Goal: Task Accomplishment & Management: Manage account settings

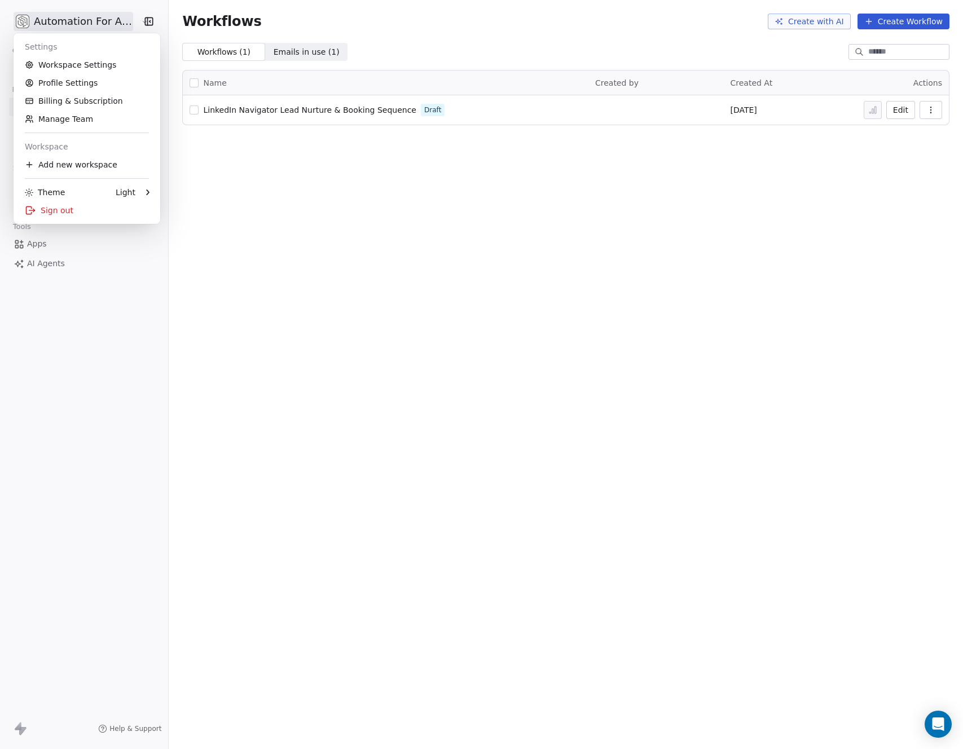
click at [65, 23] on html "Automation For Agencies Contacts People Marketing Workflows Campaigns Metrics &…" at bounding box center [481, 374] width 963 height 749
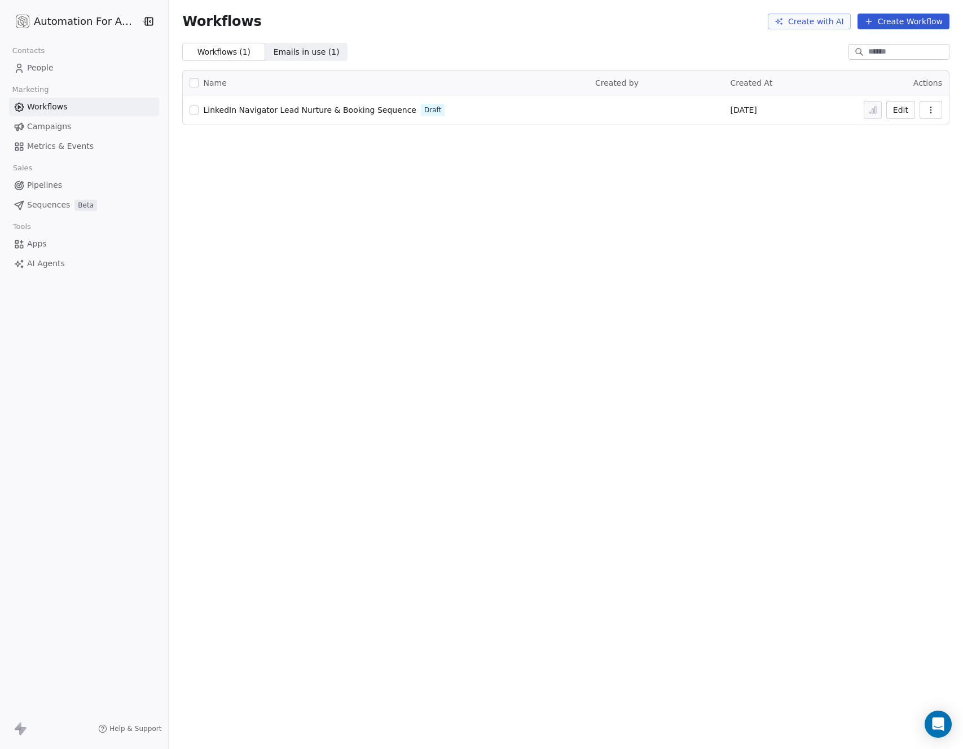
click at [143, 20] on icon "button" at bounding box center [148, 21] width 11 height 11
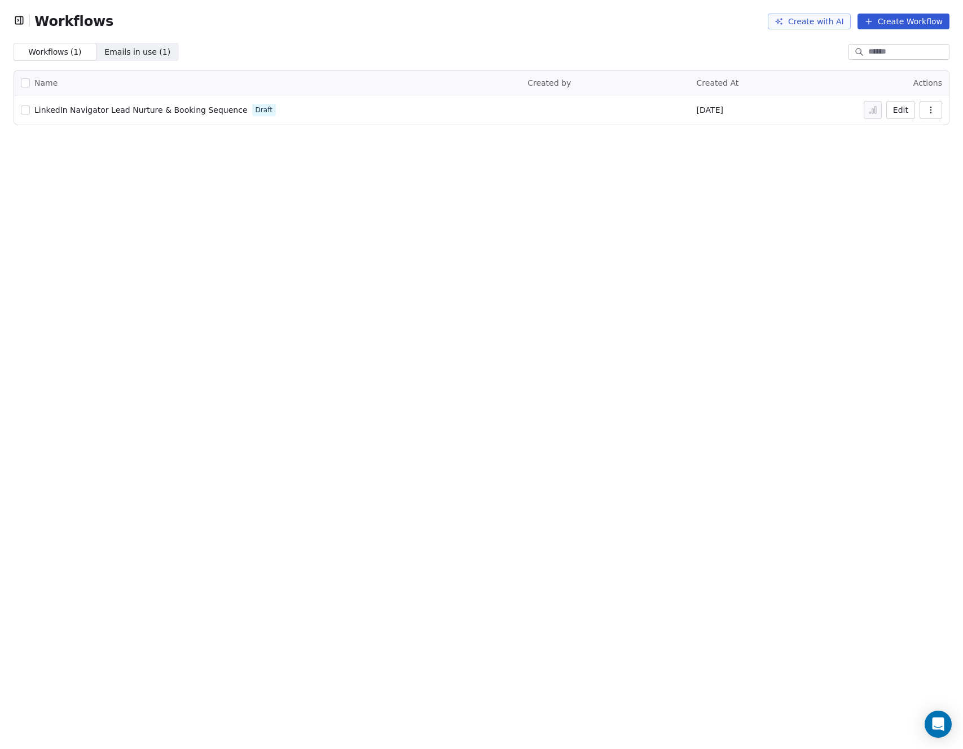
click at [21, 20] on icon "button" at bounding box center [19, 20] width 11 height 11
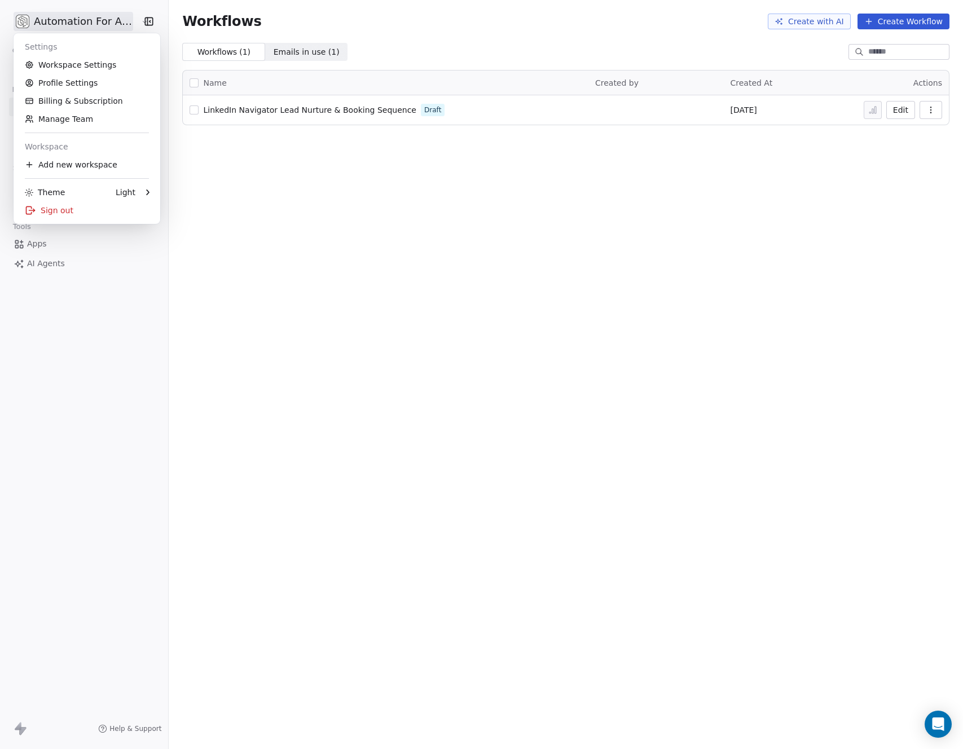
click at [52, 28] on html "Automation For Agencies Contacts People Marketing Workflows Campaigns Metrics &…" at bounding box center [481, 374] width 963 height 749
click at [58, 67] on link "Workspace Settings" at bounding box center [87, 65] width 138 height 18
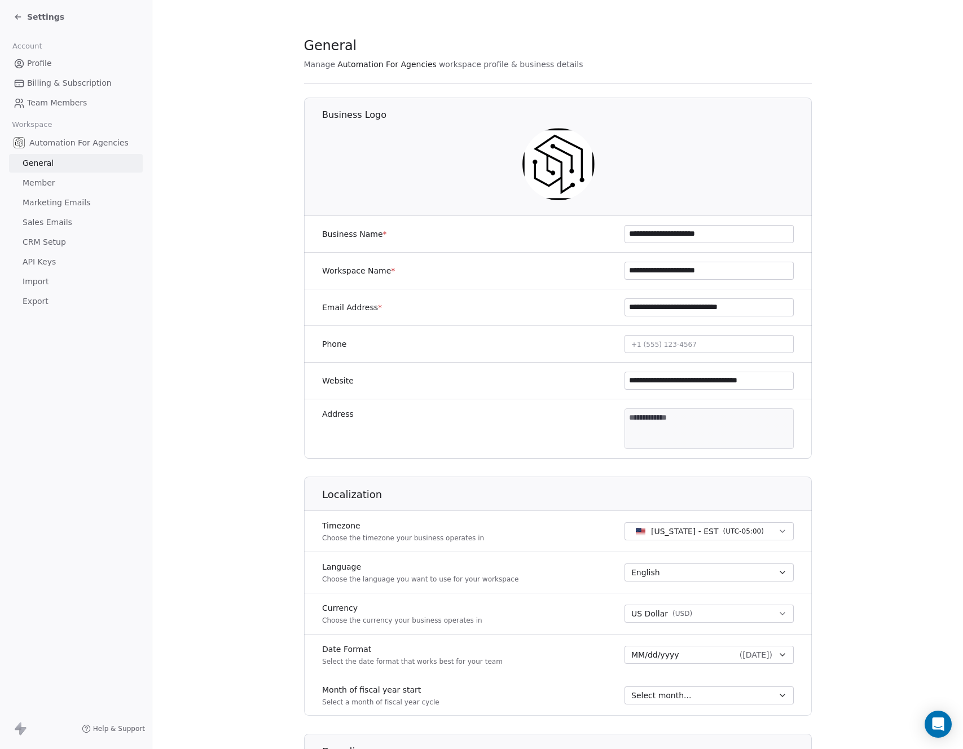
click at [39, 17] on span "Settings" at bounding box center [45, 16] width 37 height 11
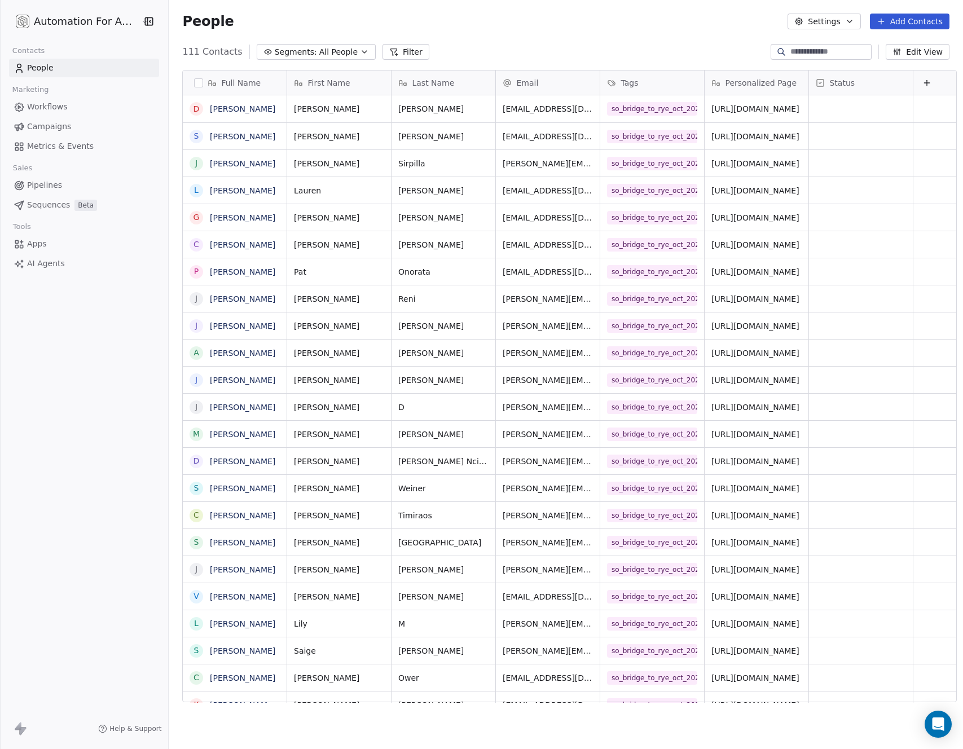
scroll to position [651, 793]
click at [385, 54] on button "Filter" at bounding box center [406, 52] width 47 height 16
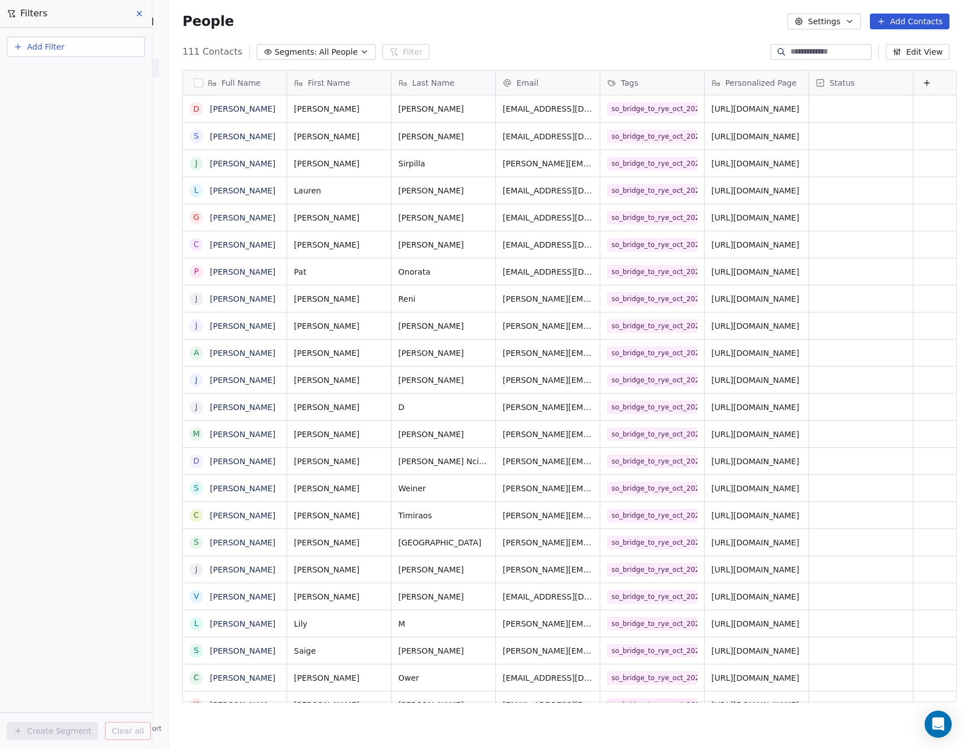
click at [39, 49] on span "Add Filter" at bounding box center [45, 47] width 37 height 12
click at [40, 48] on html "Automation For Agencies Contacts People Marketing Workflows Campaigns Metrics &…" at bounding box center [481, 374] width 963 height 749
click at [40, 48] on span "Add Filter" at bounding box center [45, 47] width 37 height 12
click at [46, 87] on span "Contact activity" at bounding box center [50, 92] width 63 height 12
click at [49, 96] on span "Swipe One" at bounding box center [58, 95] width 42 height 11
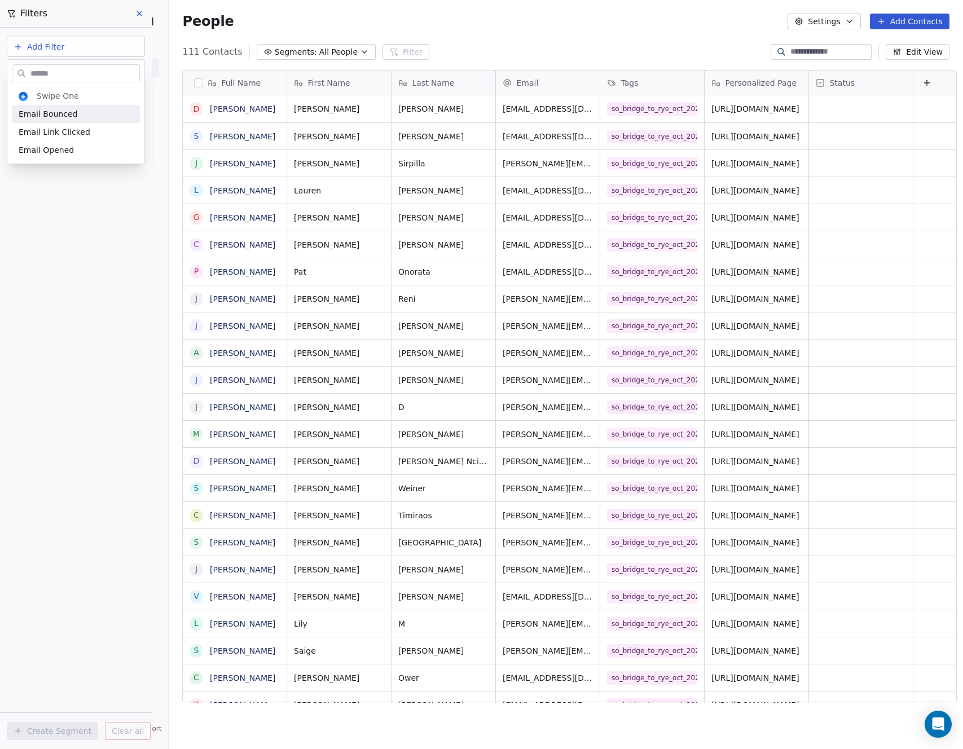
click at [44, 49] on html "Automation For Agencies Contacts People Marketing Workflows Campaigns Metrics &…" at bounding box center [481, 374] width 963 height 749
click at [43, 49] on span "Add Filter" at bounding box center [45, 47] width 37 height 12
click at [46, 72] on span "Contact properties" at bounding box center [55, 74] width 73 height 12
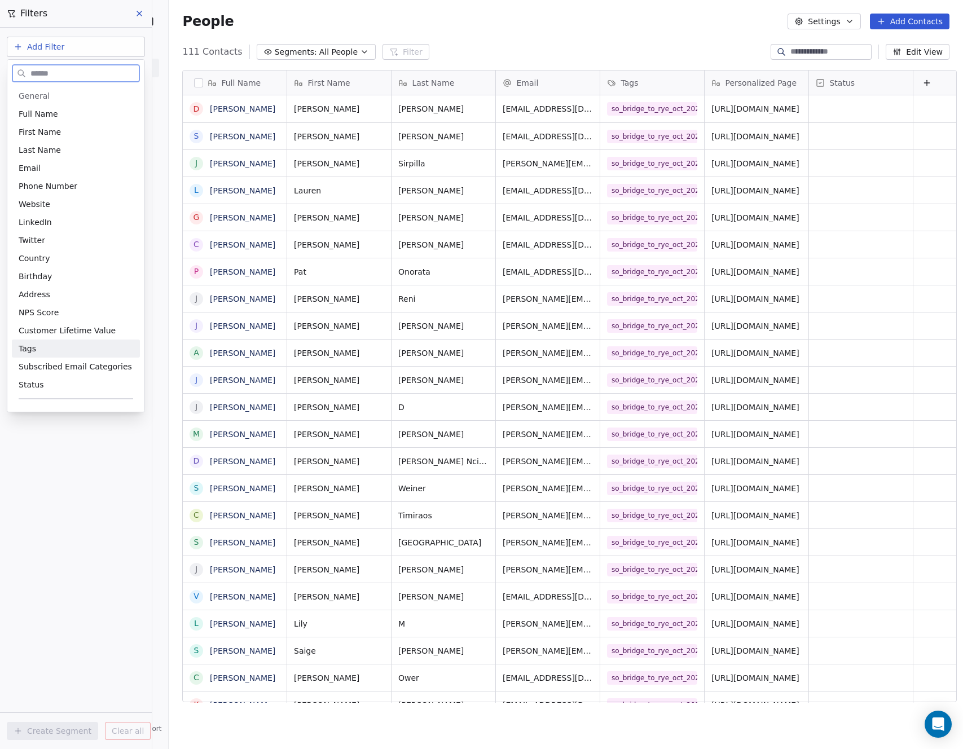
click at [35, 350] on span "Tags" at bounding box center [27, 348] width 17 height 11
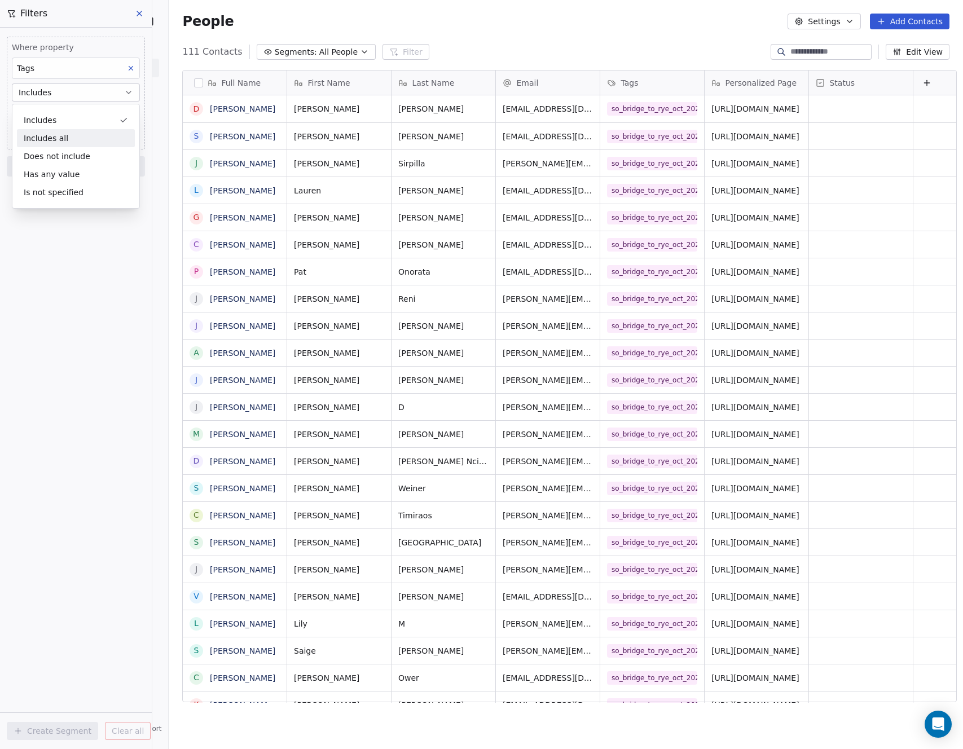
click at [41, 140] on div "Includes all" at bounding box center [76, 138] width 118 height 18
click at [43, 116] on body "Automation For Agencies Contacts People Marketing Workflows Campaigns Metrics &…" at bounding box center [481, 374] width 963 height 749
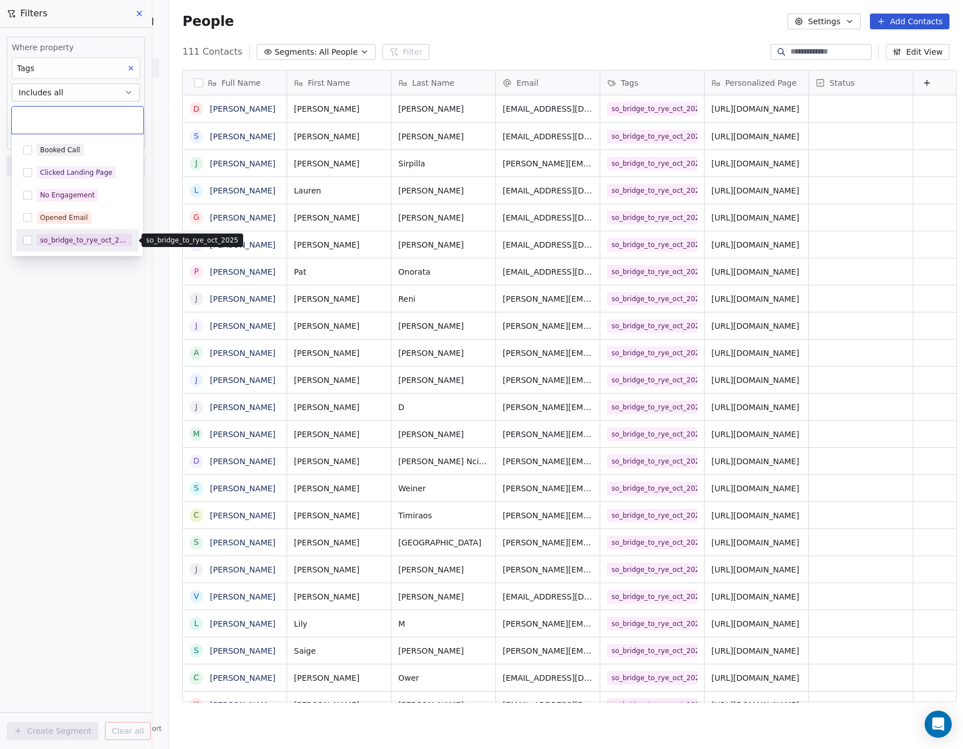
click at [55, 241] on div "so_bridge_to_rye_oct_2025" at bounding box center [84, 240] width 89 height 10
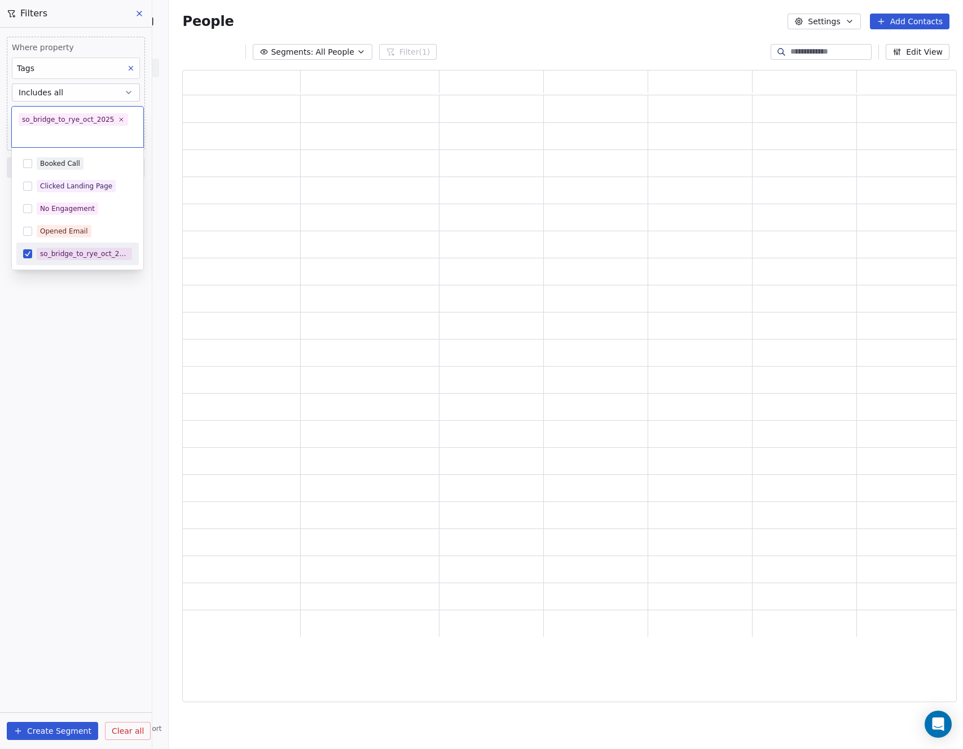
click at [58, 280] on html "Automation For Agencies Contacts People Marketing Workflows Campaigns Metrics &…" at bounding box center [481, 374] width 963 height 749
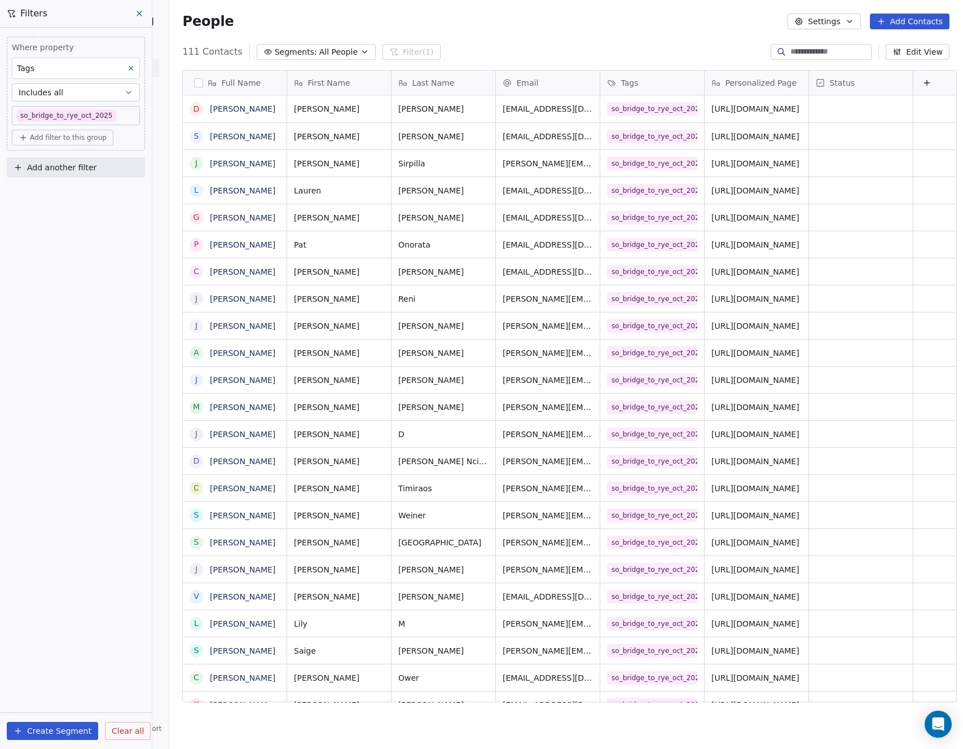
click at [139, 17] on icon at bounding box center [139, 13] width 9 height 9
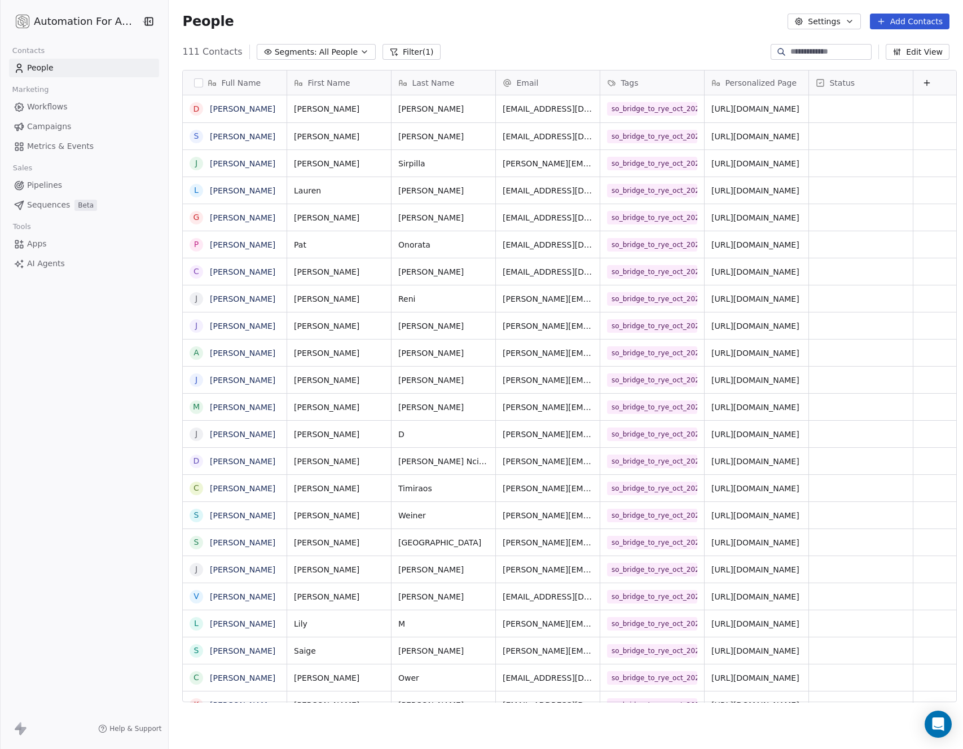
click at [583, 44] on div "111 Contacts Segments: All People Filter (1) Edit View" at bounding box center [566, 52] width 794 height 18
click at [383, 56] on button "Filter (1)" at bounding box center [412, 52] width 58 height 16
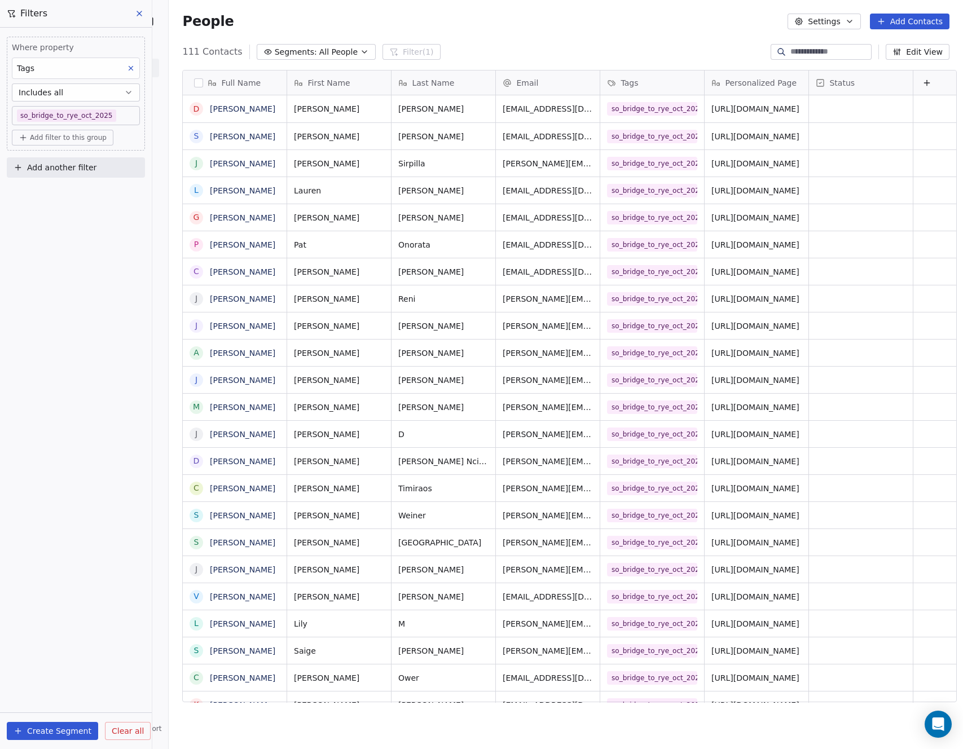
click at [130, 67] on icon at bounding box center [131, 68] width 8 height 8
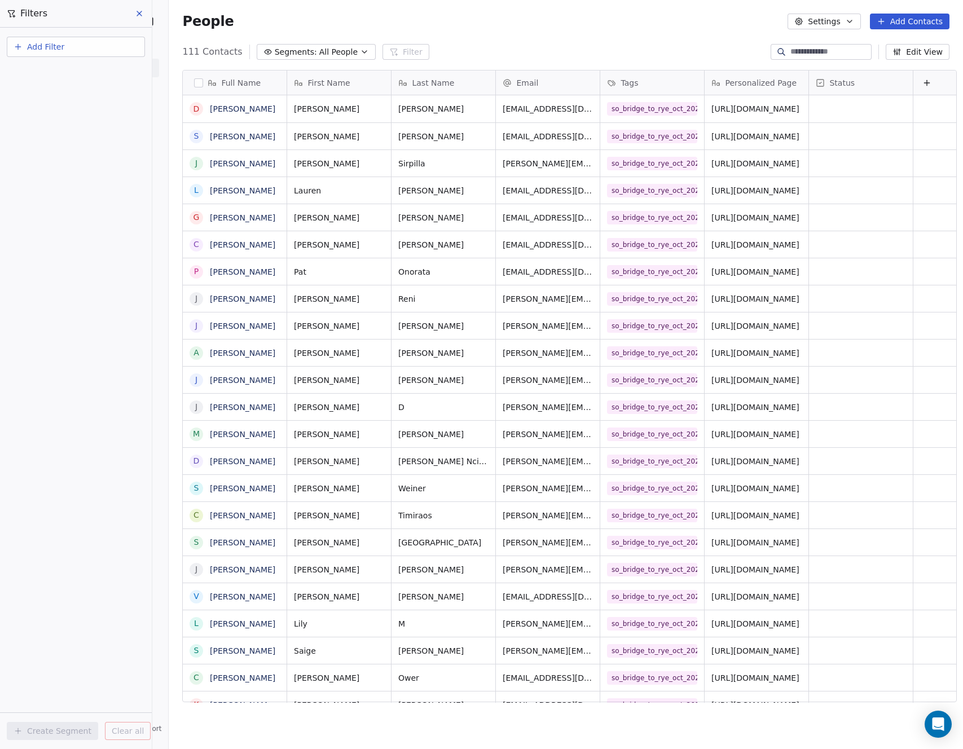
click at [138, 12] on icon at bounding box center [139, 13] width 9 height 9
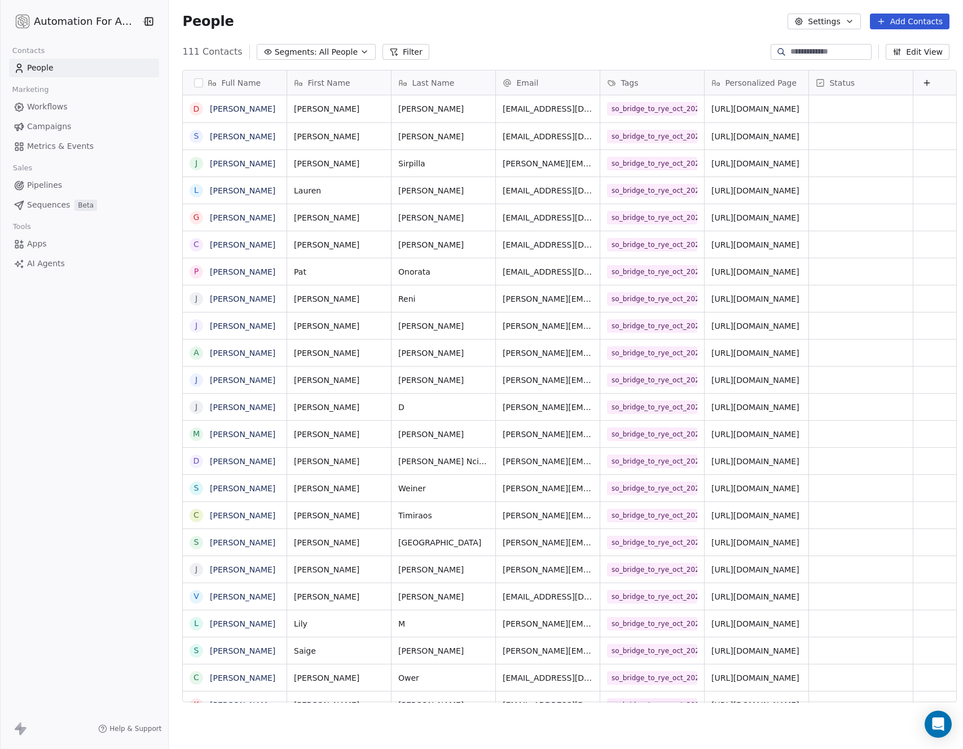
click at [383, 52] on button "Filter" at bounding box center [406, 52] width 47 height 16
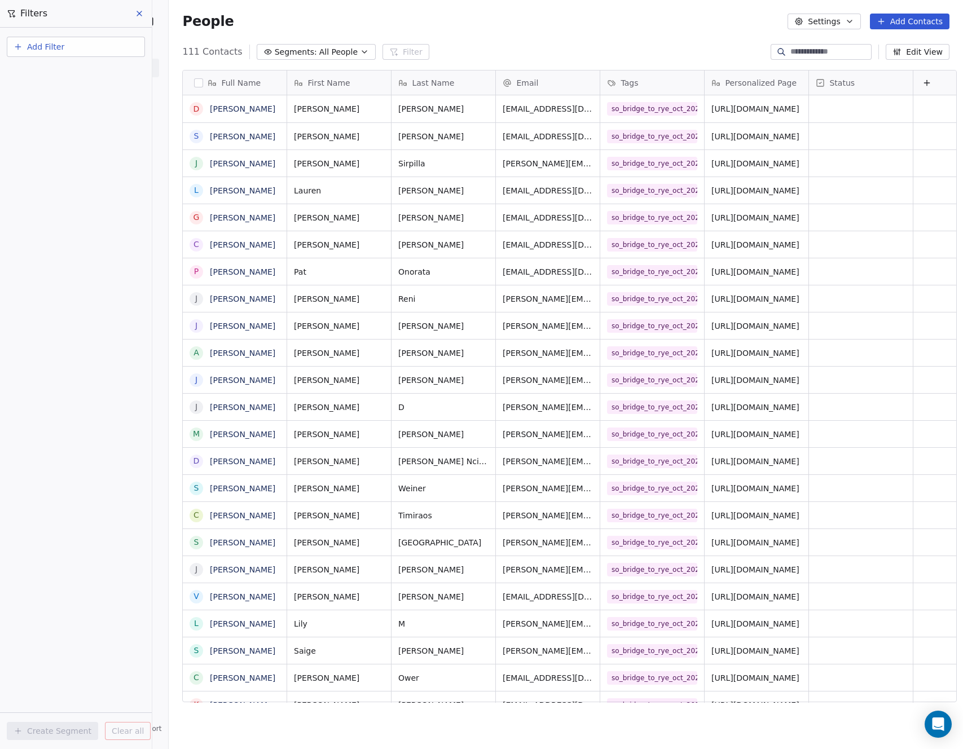
click at [141, 13] on icon at bounding box center [139, 13] width 9 height 9
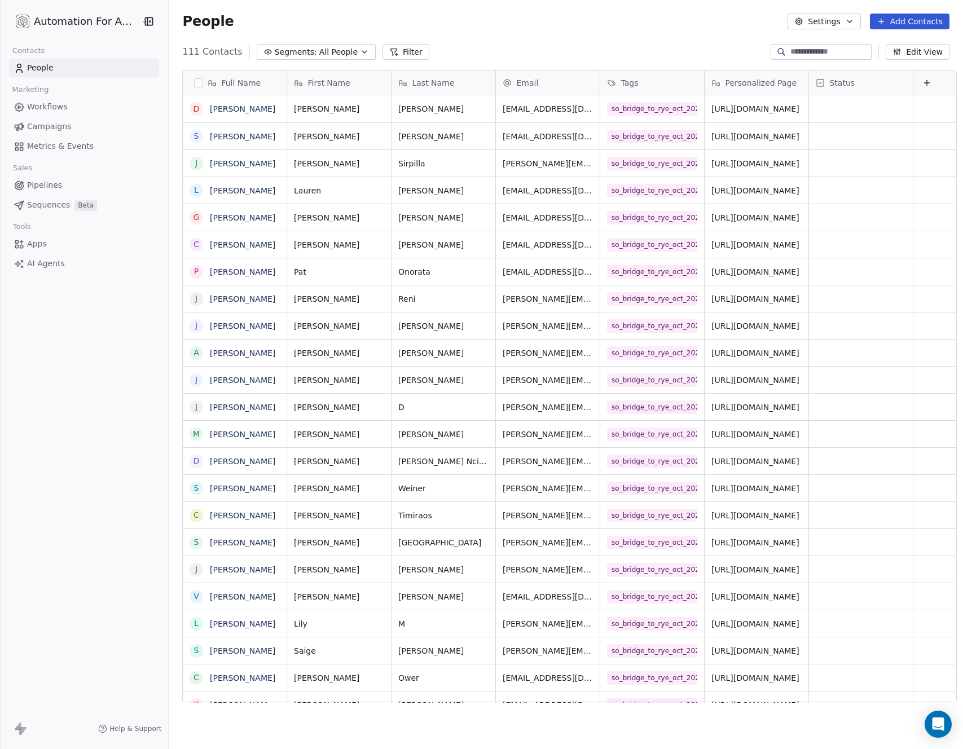
click at [60, 27] on html "Automation For Agencies Contacts People Marketing Workflows Campaigns Metrics &…" at bounding box center [481, 374] width 963 height 749
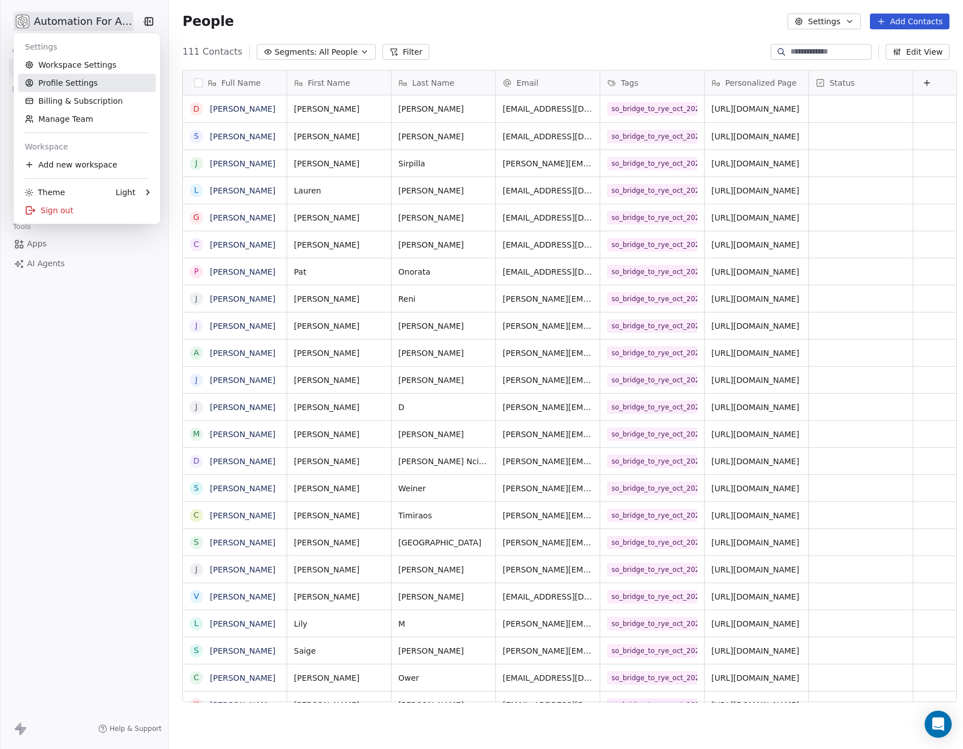
click at [56, 85] on link "Profile Settings" at bounding box center [87, 83] width 138 height 18
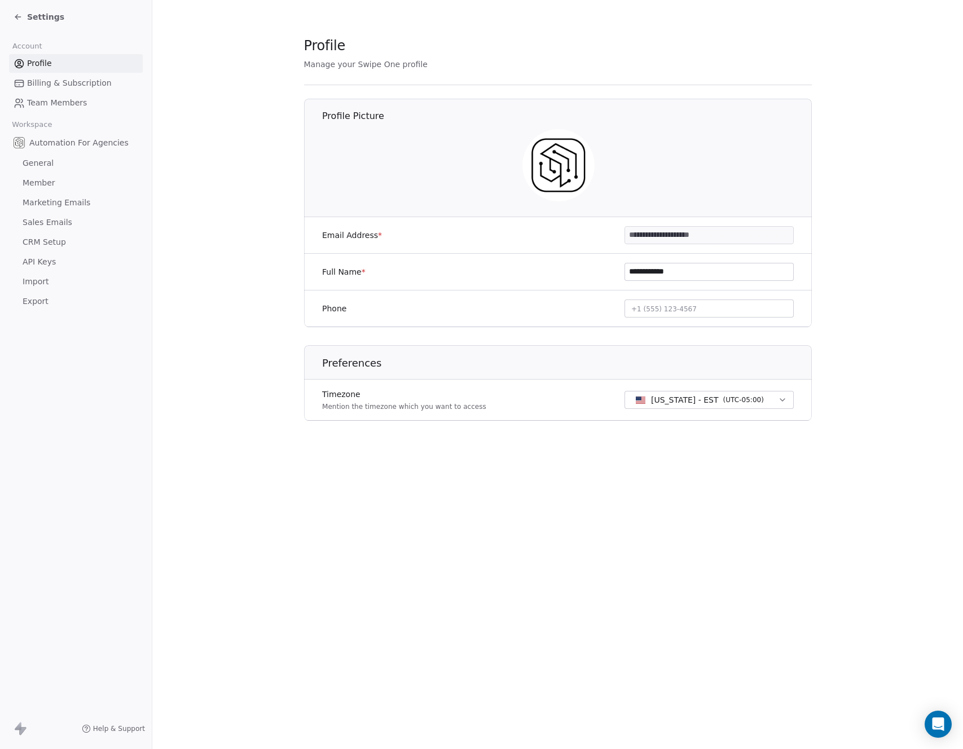
click at [42, 157] on span "General" at bounding box center [38, 163] width 31 height 12
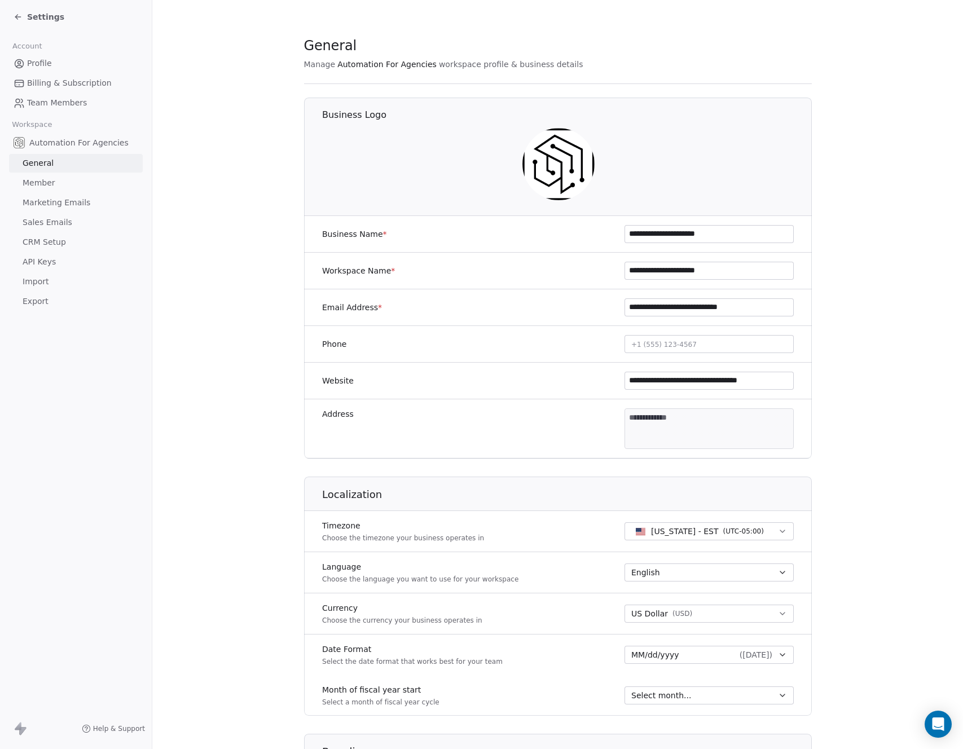
click at [41, 183] on span "Member" at bounding box center [39, 183] width 33 height 12
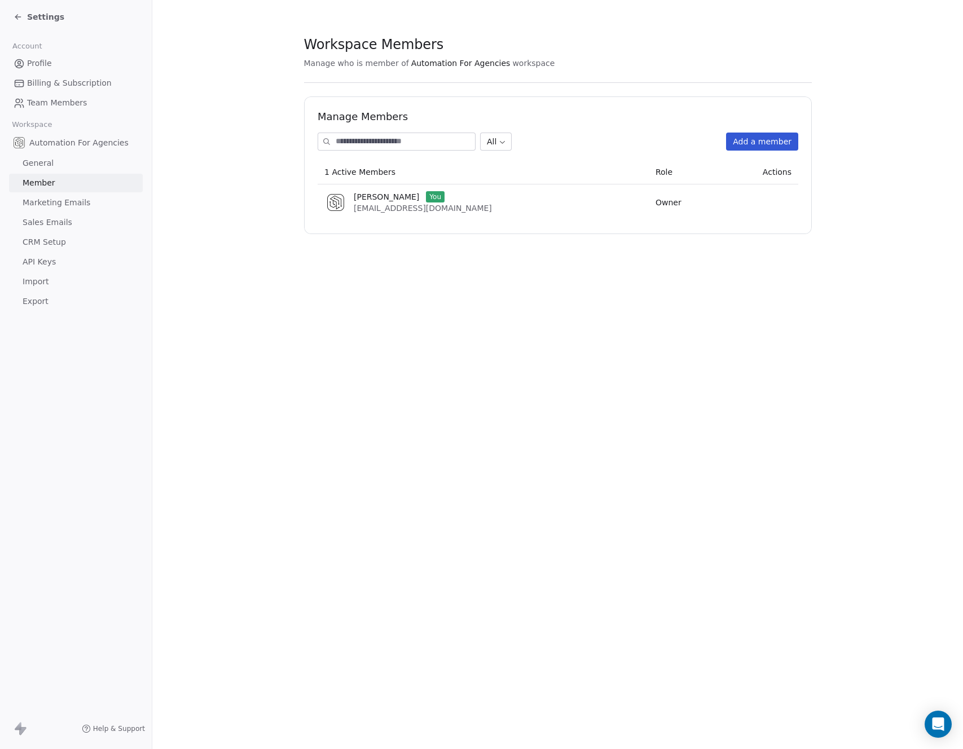
click at [65, 204] on span "Marketing Emails" at bounding box center [57, 203] width 68 height 12
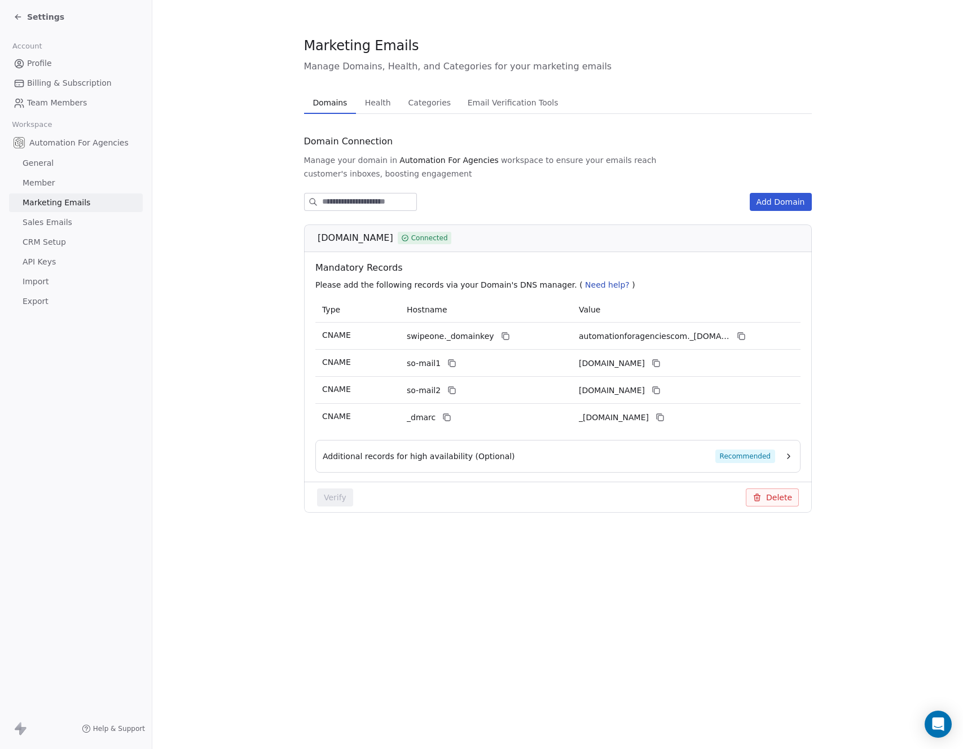
click at [61, 223] on span "Sales Emails" at bounding box center [48, 223] width 50 height 12
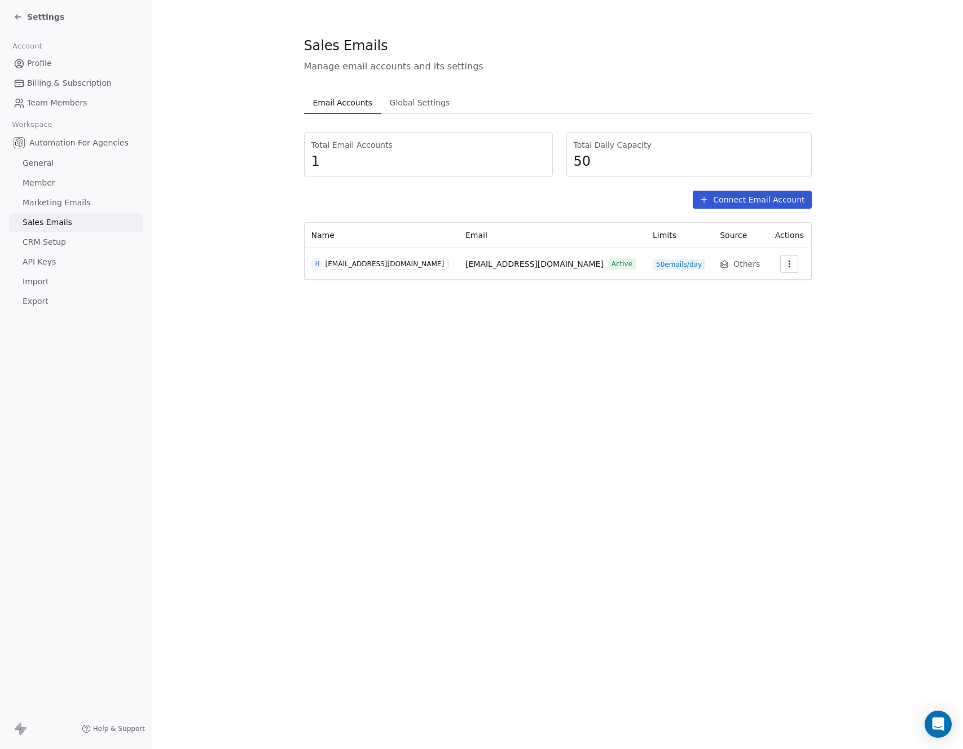
click at [55, 242] on span "CRM Setup" at bounding box center [44, 242] width 43 height 12
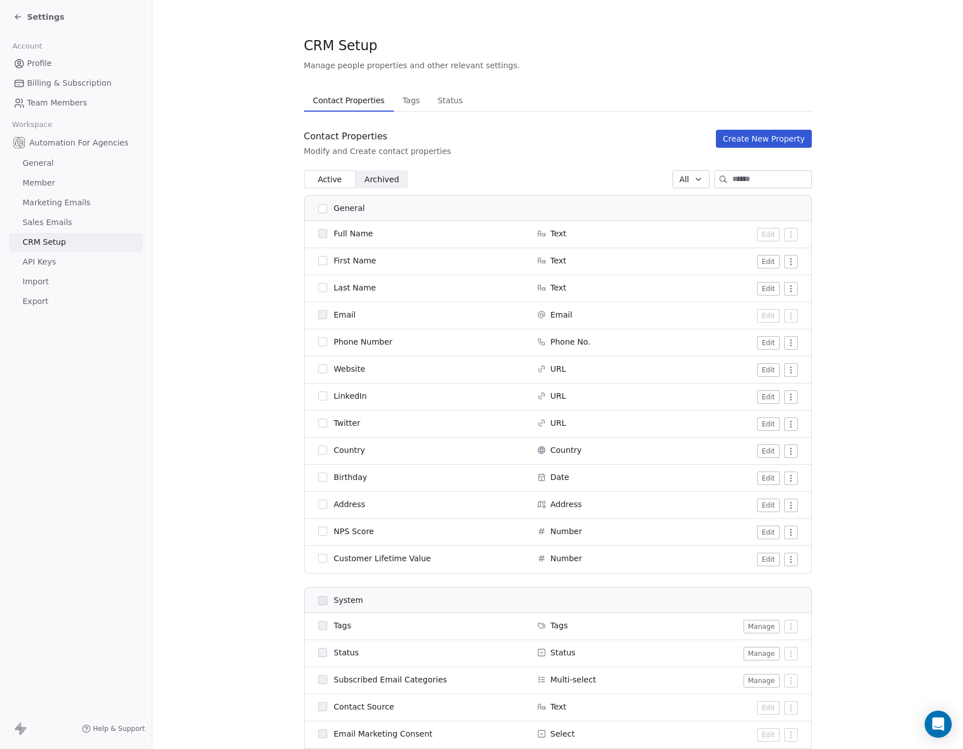
click at [400, 103] on span "Tags" at bounding box center [411, 101] width 27 height 16
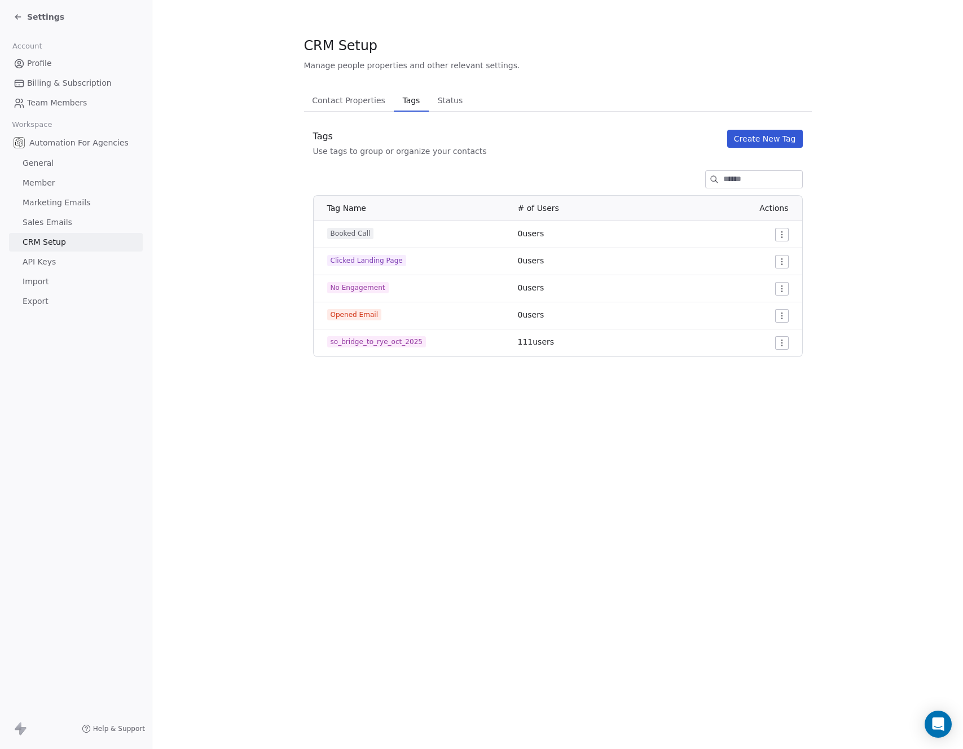
click at [753, 138] on button "Create New Tag" at bounding box center [765, 139] width 76 height 18
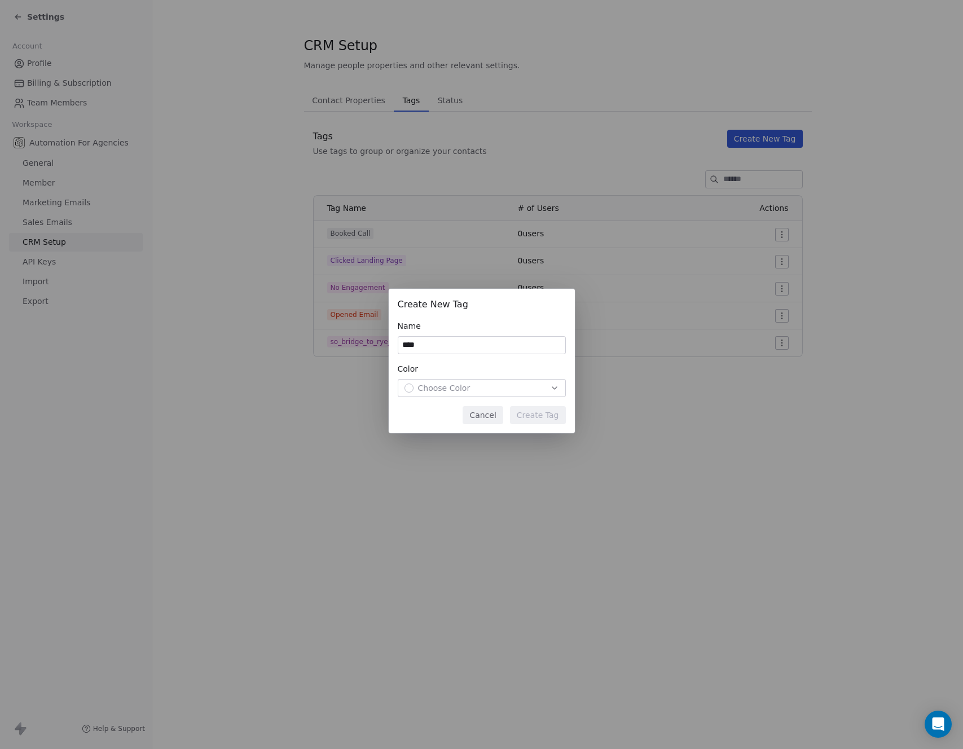
type input "****"
click at [473, 393] on div "Choose Color" at bounding box center [482, 388] width 155 height 11
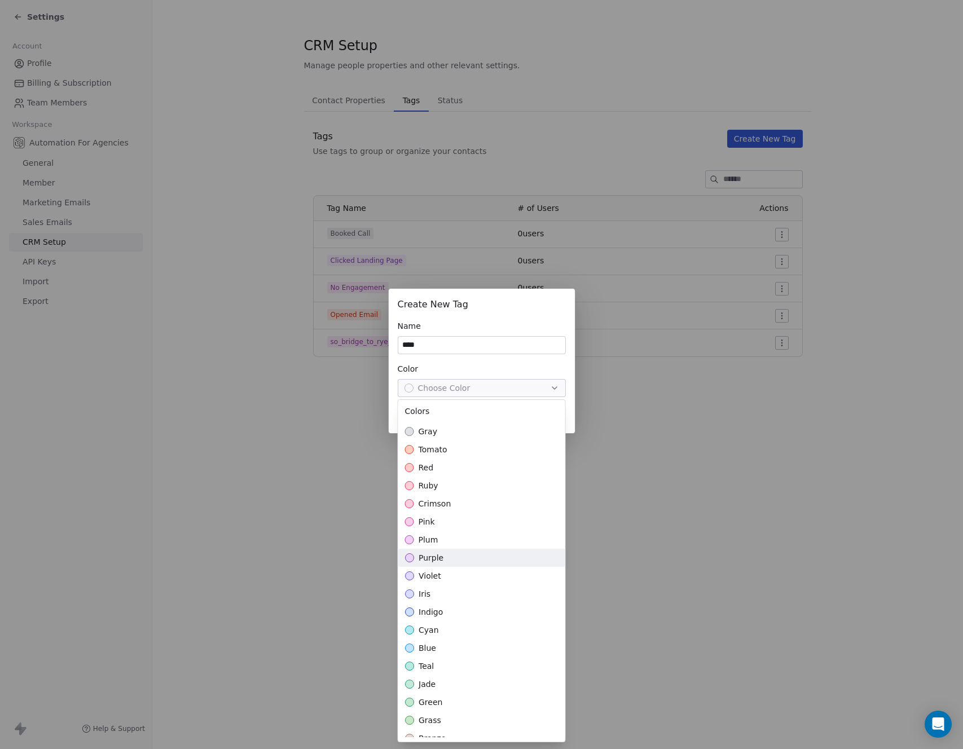
click at [433, 556] on span "purple" at bounding box center [431, 557] width 25 height 11
click at [660, 403] on div "Create New Tag Name **** Color purple Cancel Create Tag" at bounding box center [481, 375] width 963 height 208
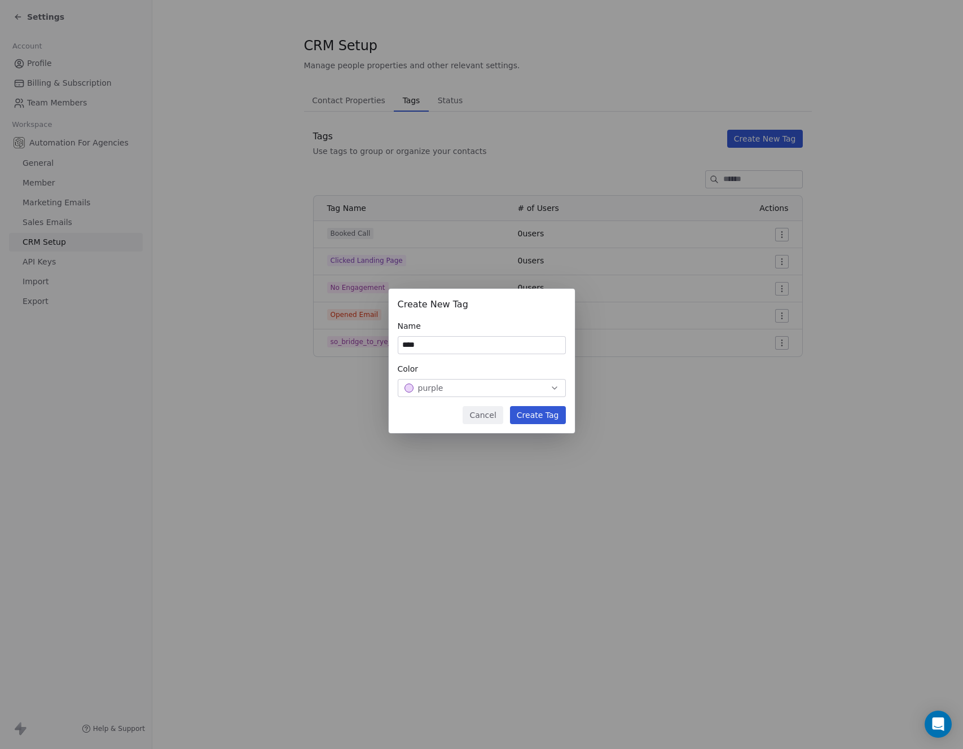
click at [540, 415] on button "Create Tag" at bounding box center [538, 415] width 56 height 18
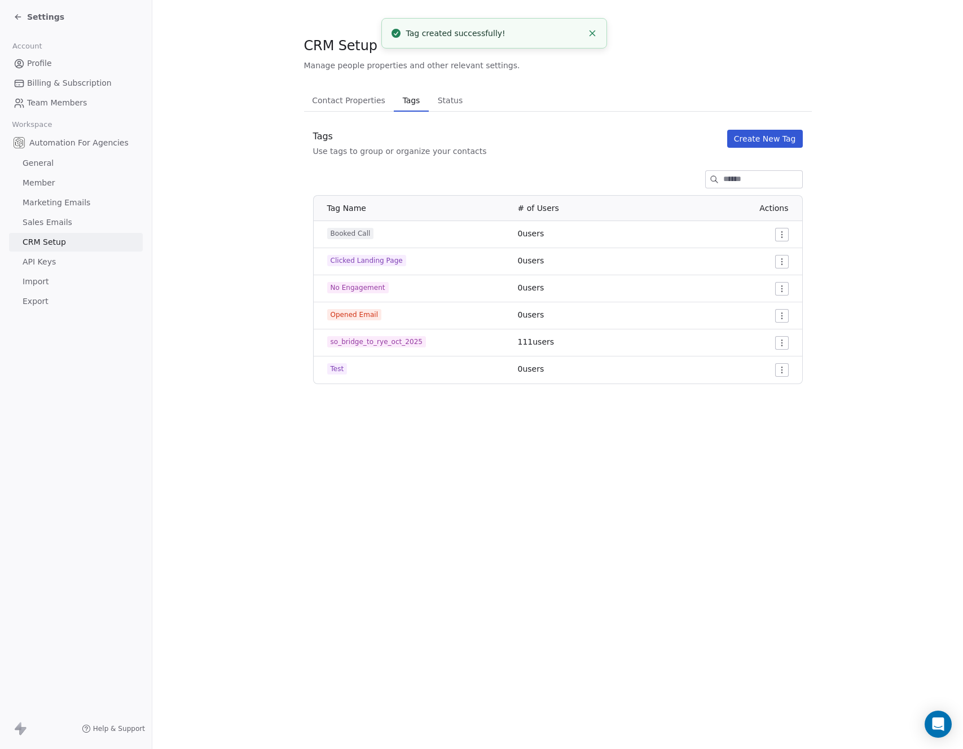
click at [33, 17] on span "Settings" at bounding box center [45, 16] width 37 height 11
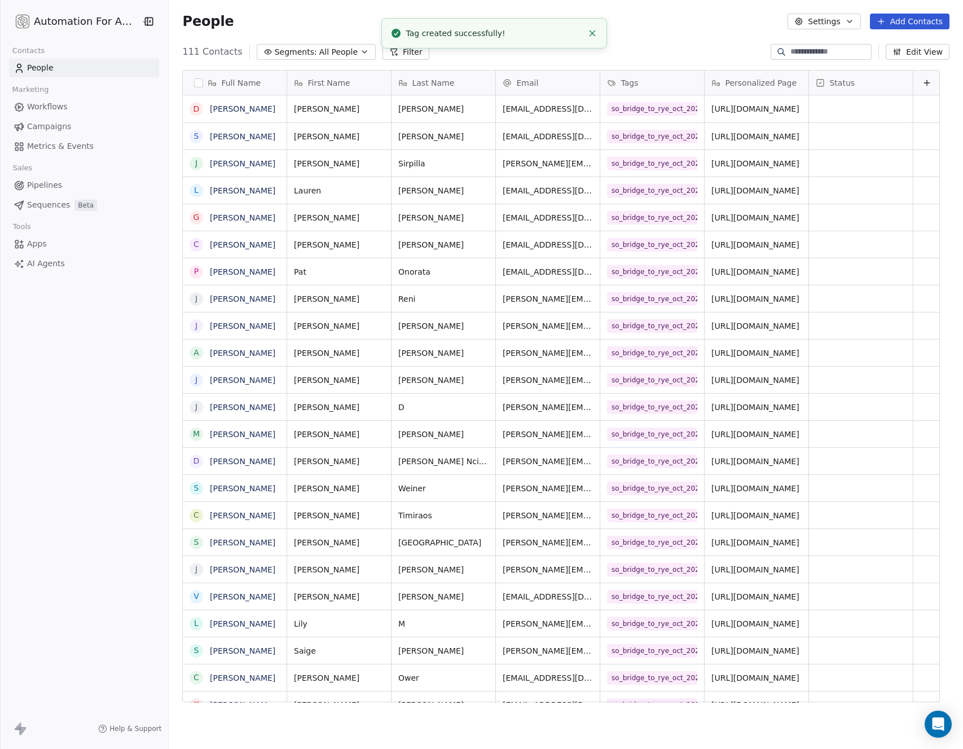
scroll to position [651, 793]
click at [389, 52] on icon at bounding box center [393, 51] width 9 height 9
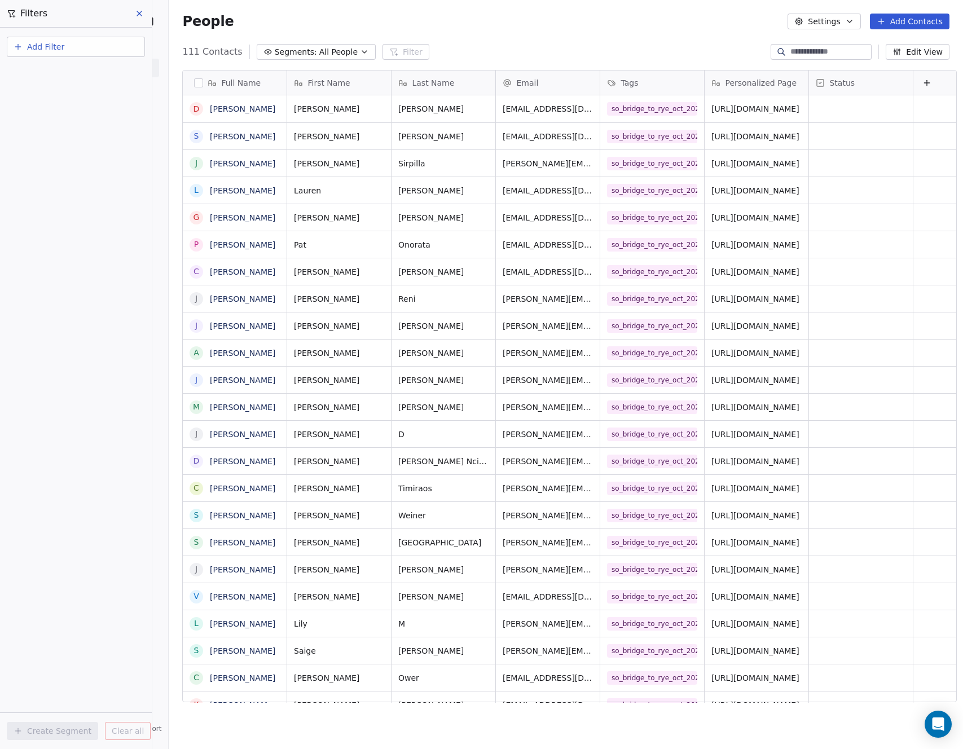
click at [45, 45] on span "Add Filter" at bounding box center [45, 47] width 37 height 12
click at [43, 72] on span "Contact properties" at bounding box center [55, 74] width 73 height 12
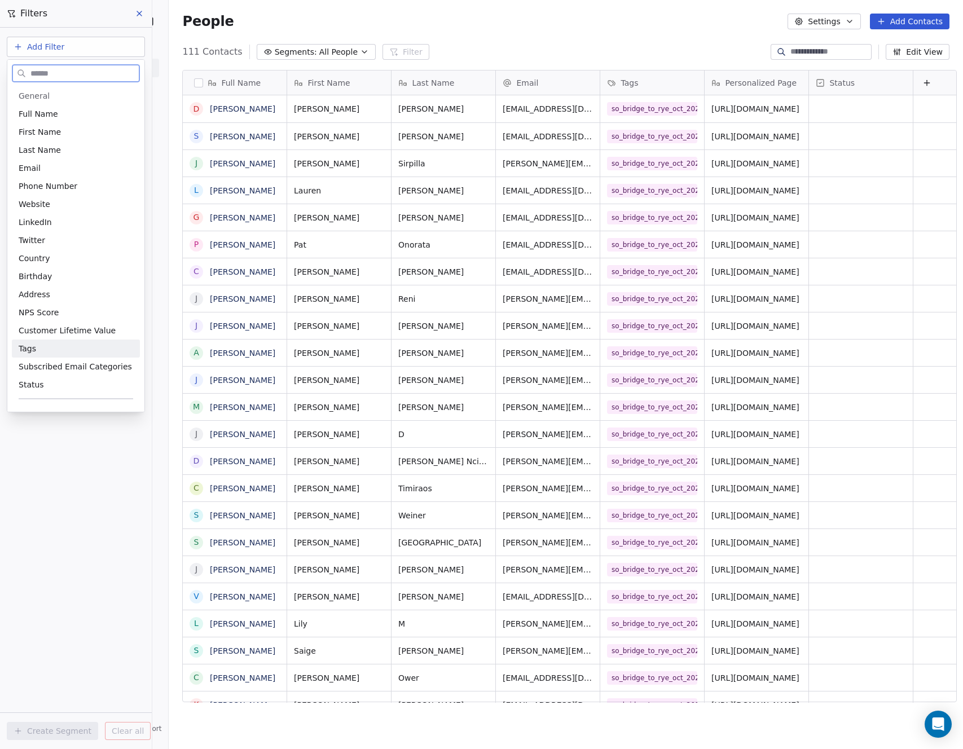
click at [25, 346] on span "Tags" at bounding box center [27, 348] width 17 height 11
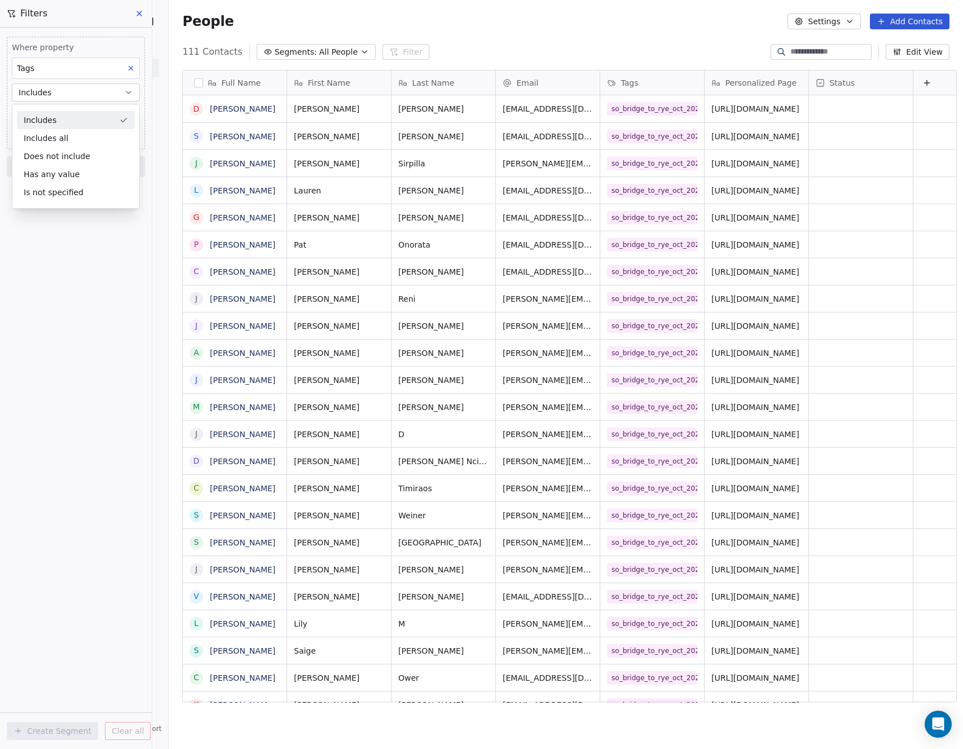
click at [60, 91] on button "Includes" at bounding box center [76, 92] width 128 height 18
click at [41, 113] on body "Automation For Agencies Contacts People Marketing Workflows Campaigns Metrics &…" at bounding box center [481, 374] width 963 height 749
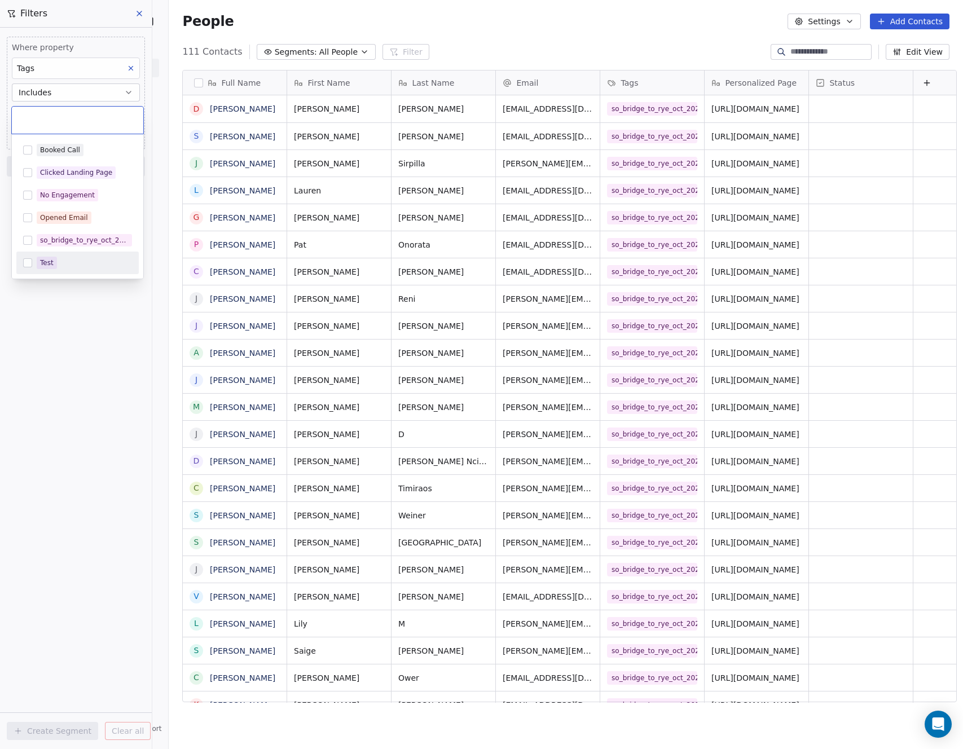
click at [52, 263] on div "Test" at bounding box center [47, 263] width 14 height 10
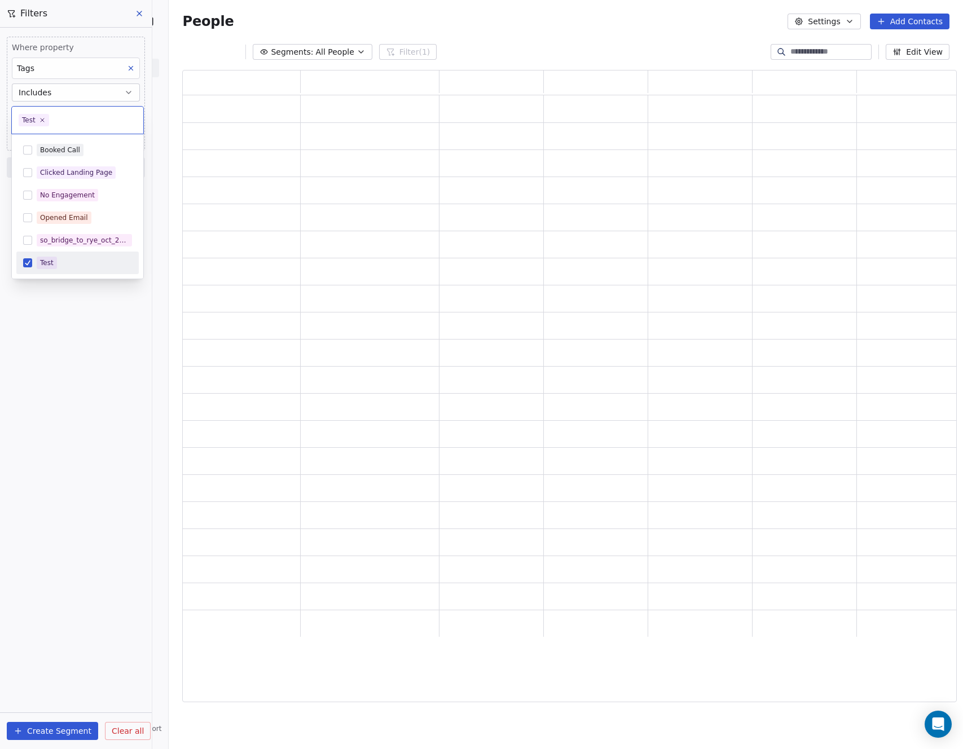
click at [56, 301] on html "Automation For Agencies Contacts People Marketing Workflows Campaigns Metrics &…" at bounding box center [481, 374] width 963 height 749
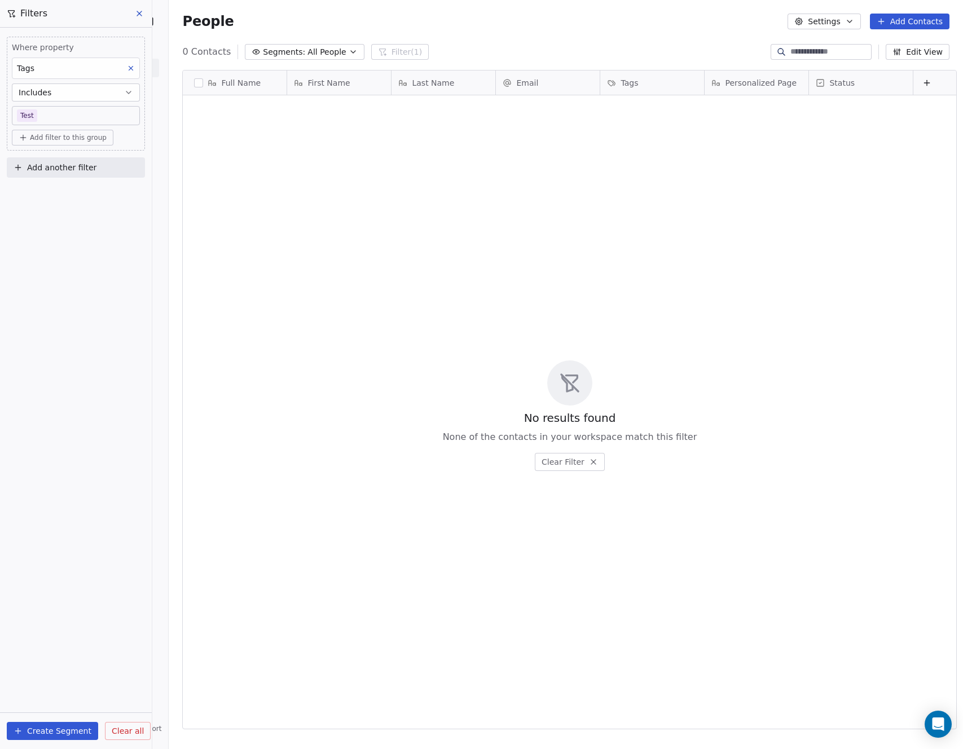
click at [57, 733] on button "Create Segment" at bounding box center [52, 731] width 91 height 18
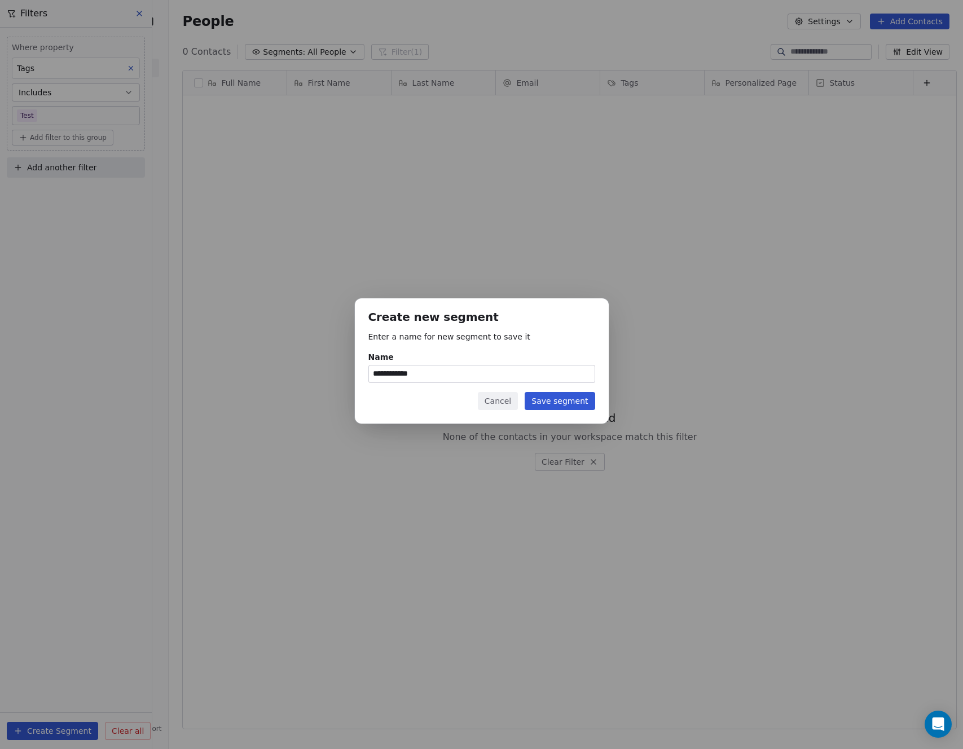
type input "**********"
click at [572, 406] on button "Save segment" at bounding box center [560, 401] width 70 height 18
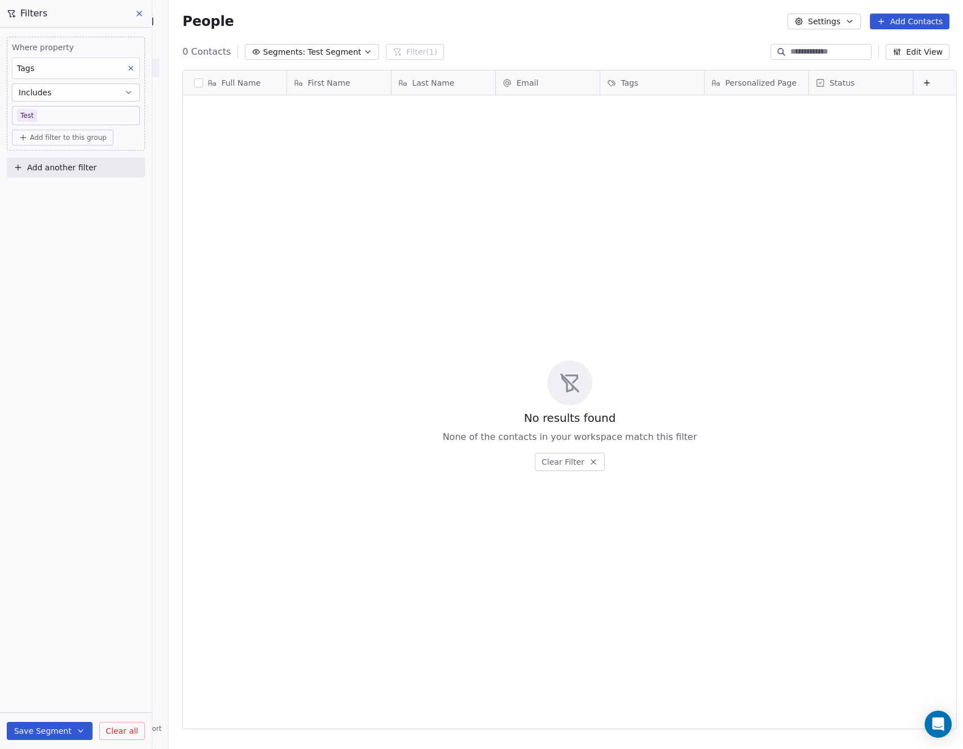
click at [136, 13] on icon at bounding box center [139, 13] width 9 height 9
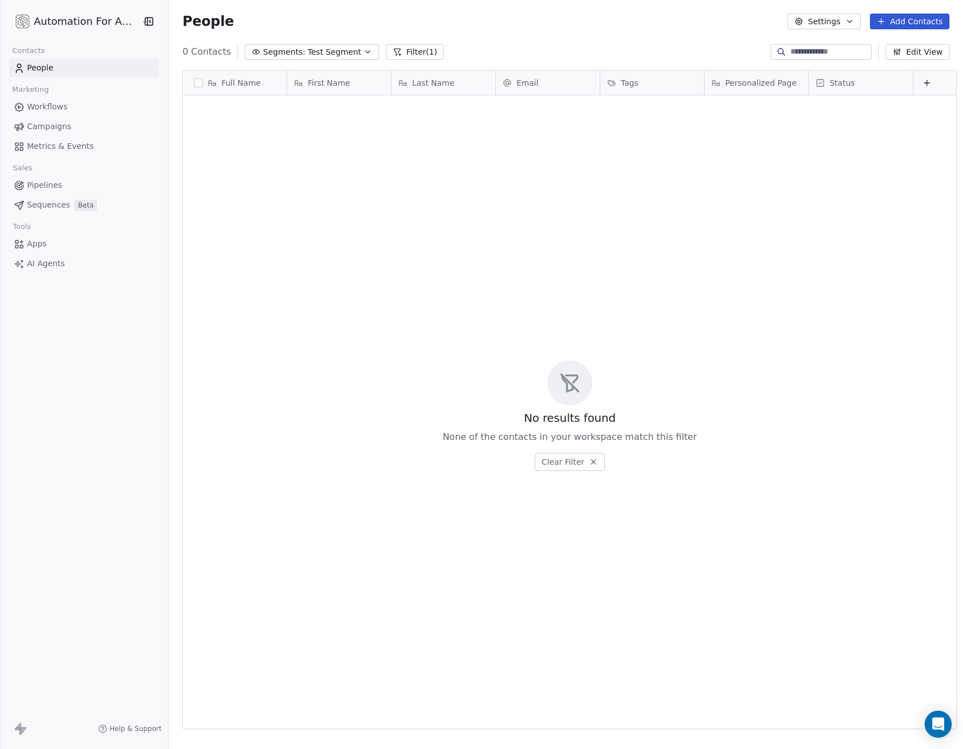
click at [54, 107] on span "Workflows" at bounding box center [47, 107] width 41 height 12
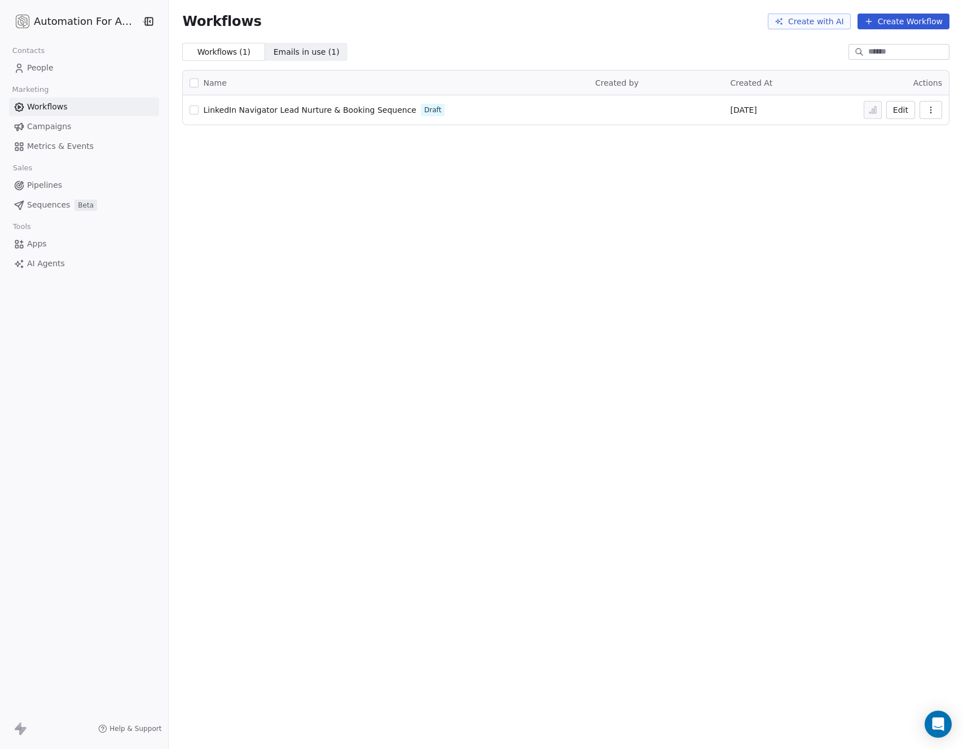
click at [560, 107] on div "LinkedIn Navigator Lead Nurture & Booking Sequence Draft" at bounding box center [386, 110] width 392 height 16
click at [440, 112] on div "LinkedIn Navigator Lead Nurture & Booking Sequence Draft" at bounding box center [386, 110] width 392 height 16
click at [429, 111] on div "LinkedIn Navigator Lead Nurture & Booking Sequence Draft" at bounding box center [386, 110] width 392 height 16
click at [901, 109] on button "Edit" at bounding box center [900, 110] width 29 height 18
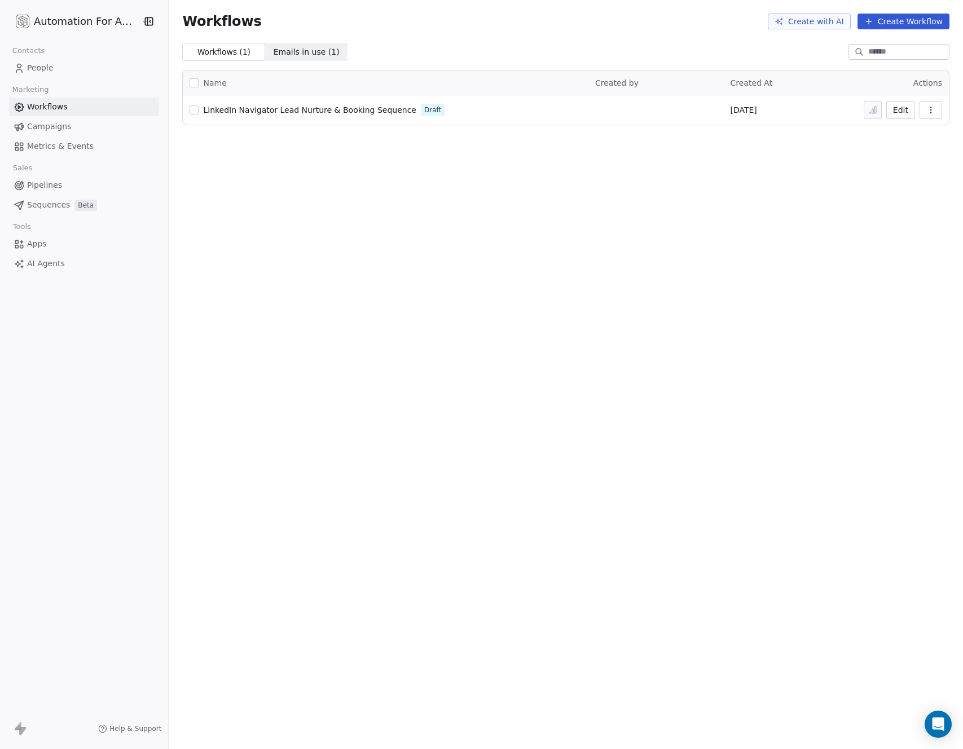
click at [452, 53] on div "Workflows ( 1 ) Workflows ( 1 ) Emails in use ( 1 ) Emails in use ( 1 )" at bounding box center [566, 52] width 794 height 18
click at [42, 68] on span "People" at bounding box center [40, 68] width 27 height 12
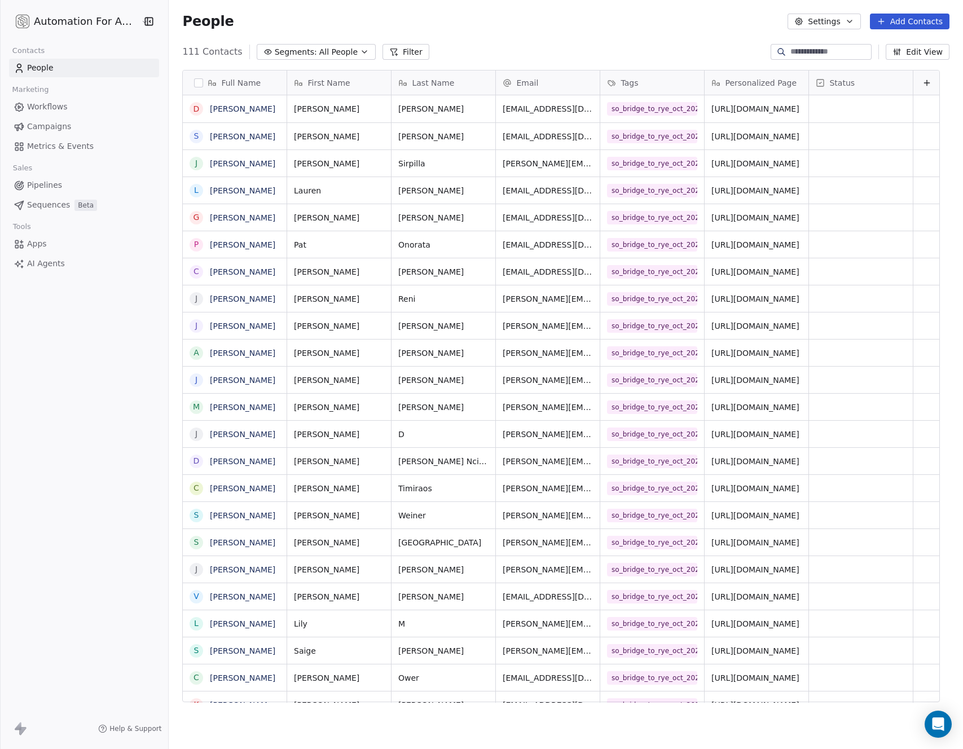
scroll to position [651, 793]
click at [916, 52] on button "Edit View" at bounding box center [918, 52] width 64 height 16
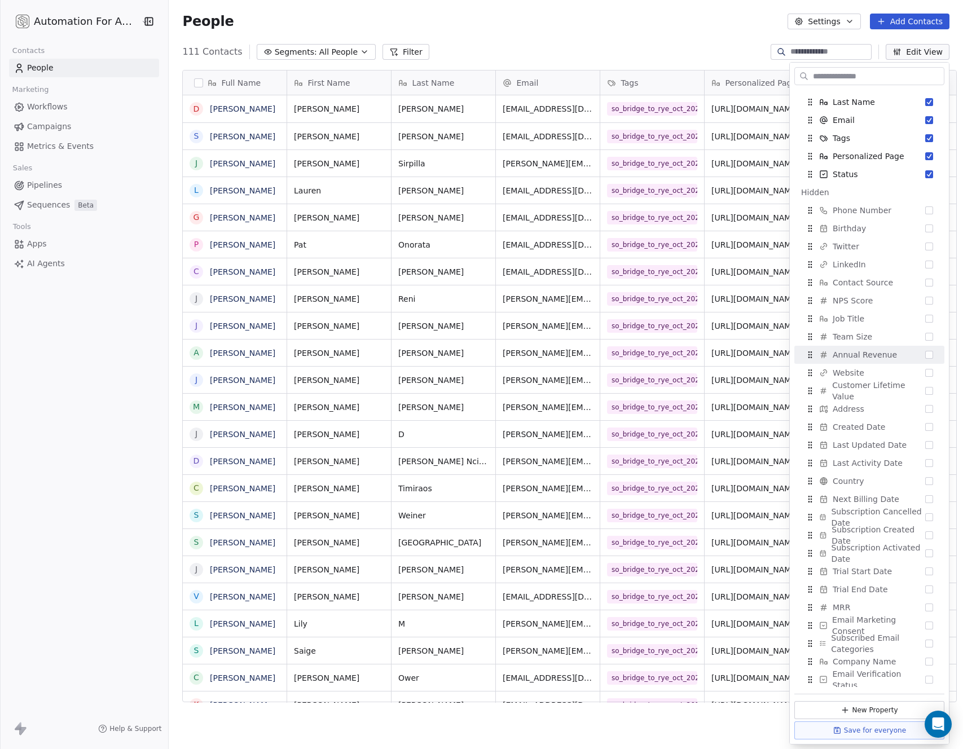
scroll to position [0, 0]
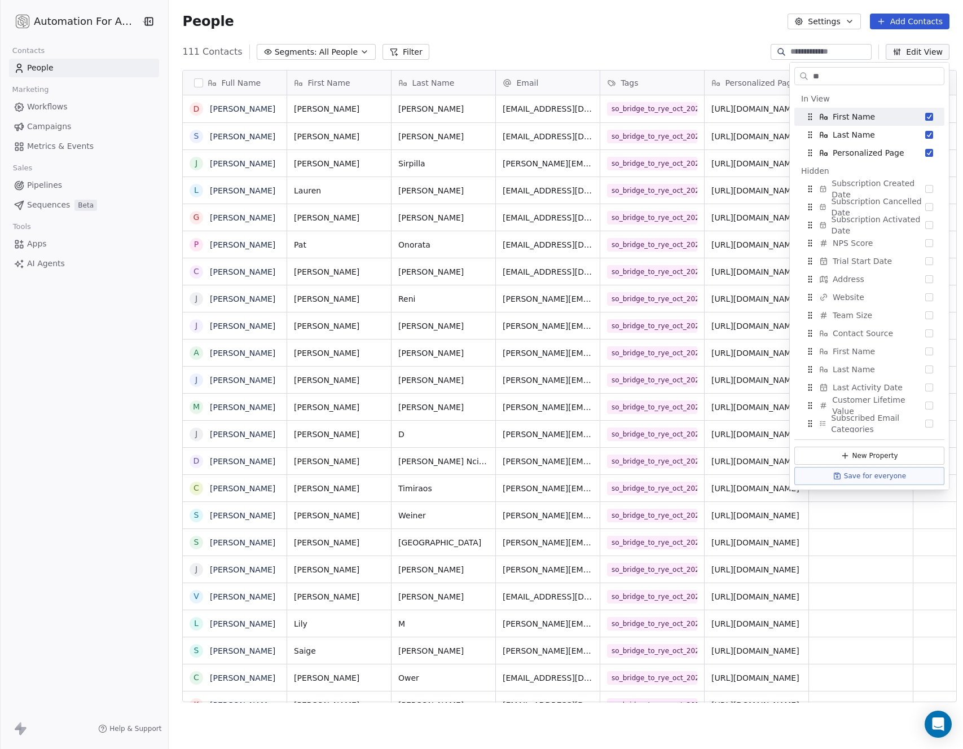
type input "*"
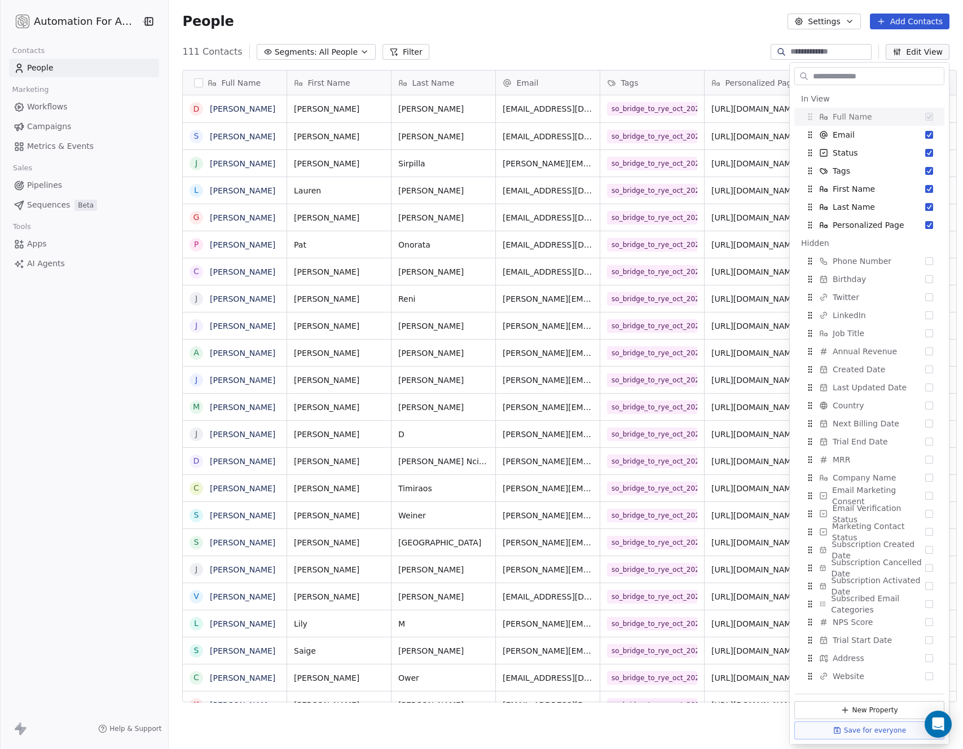
click at [652, 20] on div "People Settings Add Contacts" at bounding box center [565, 22] width 767 height 16
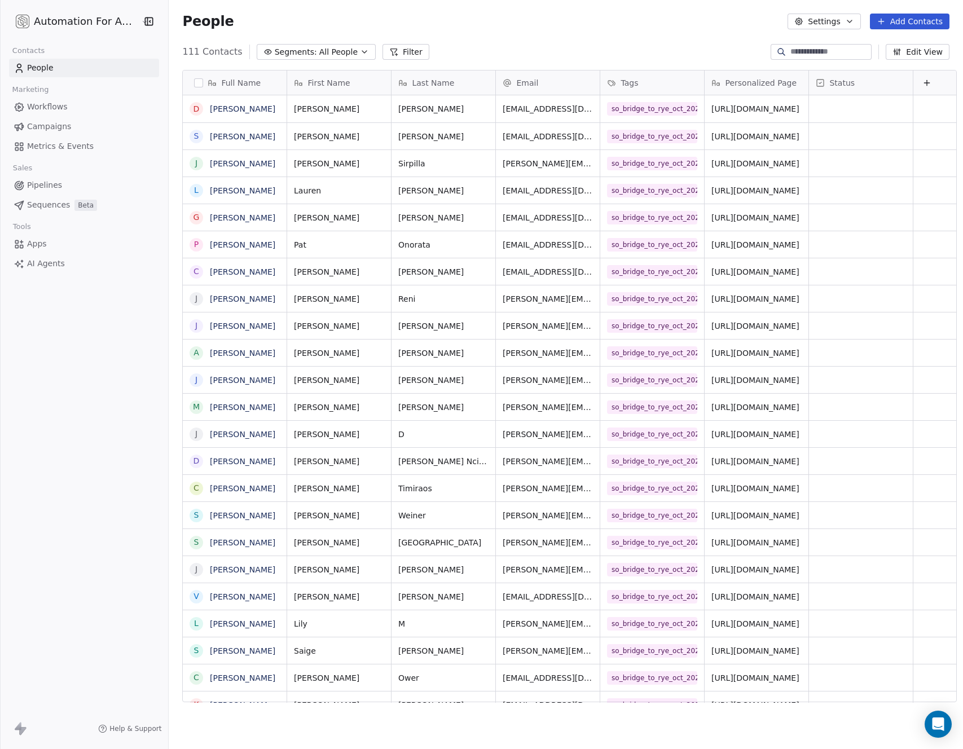
click at [58, 107] on span "Workflows" at bounding box center [47, 107] width 41 height 12
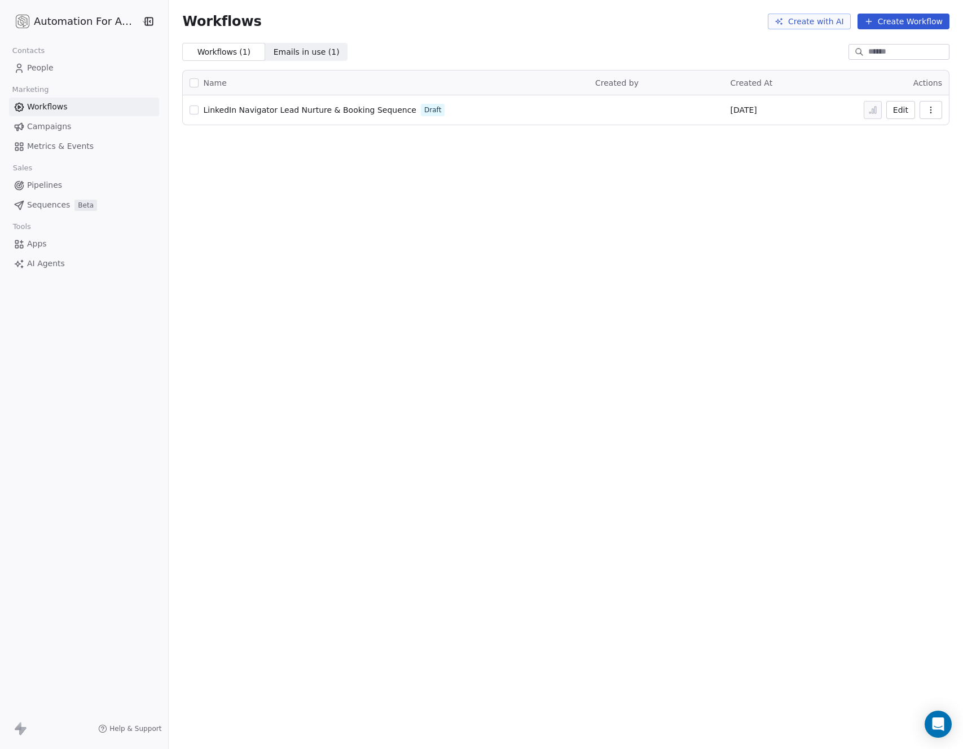
click at [894, 108] on button "Edit" at bounding box center [900, 110] width 29 height 18
click at [284, 51] on span "Emails in use ( 1 )" at bounding box center [307, 52] width 66 height 12
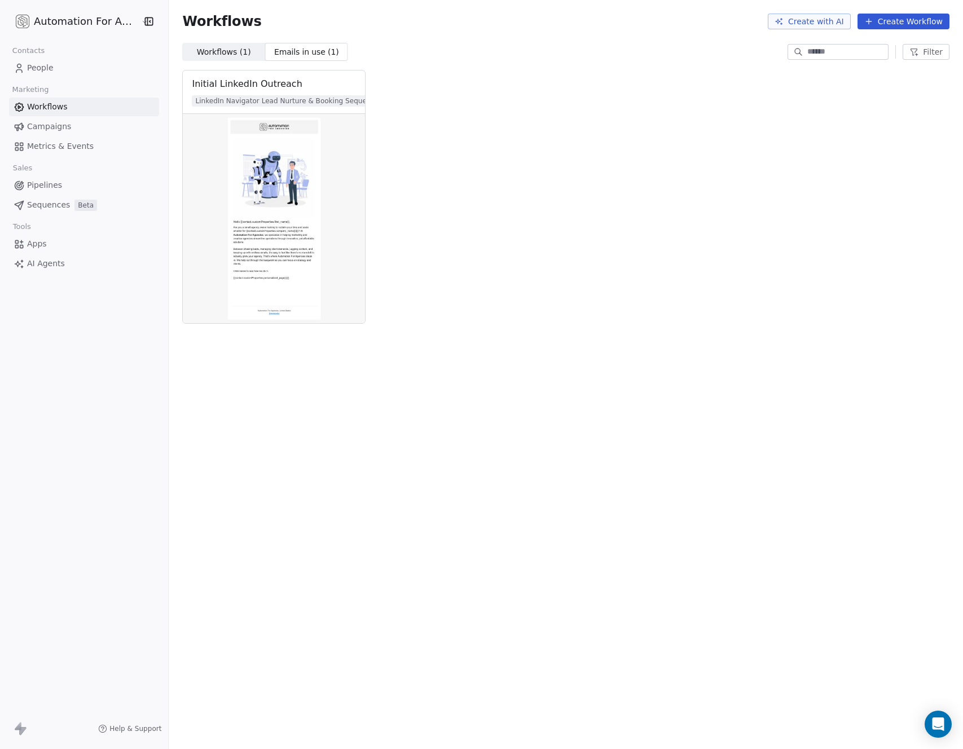
click at [222, 55] on span "Workflows ( 1 )" at bounding box center [224, 52] width 54 height 12
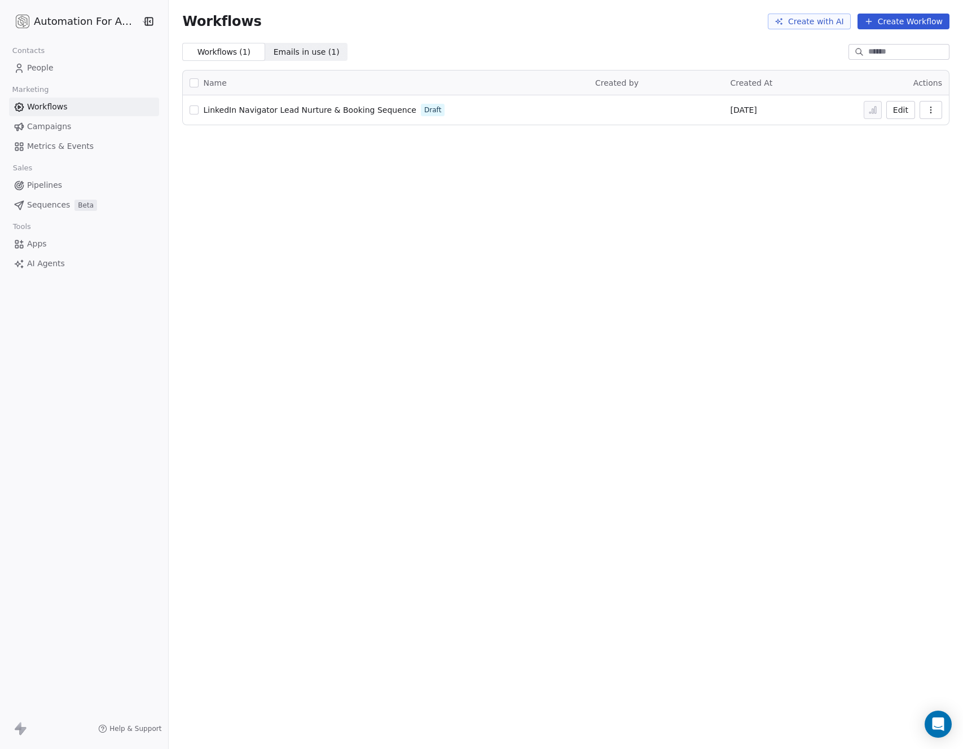
click at [42, 69] on span "People" at bounding box center [40, 68] width 27 height 12
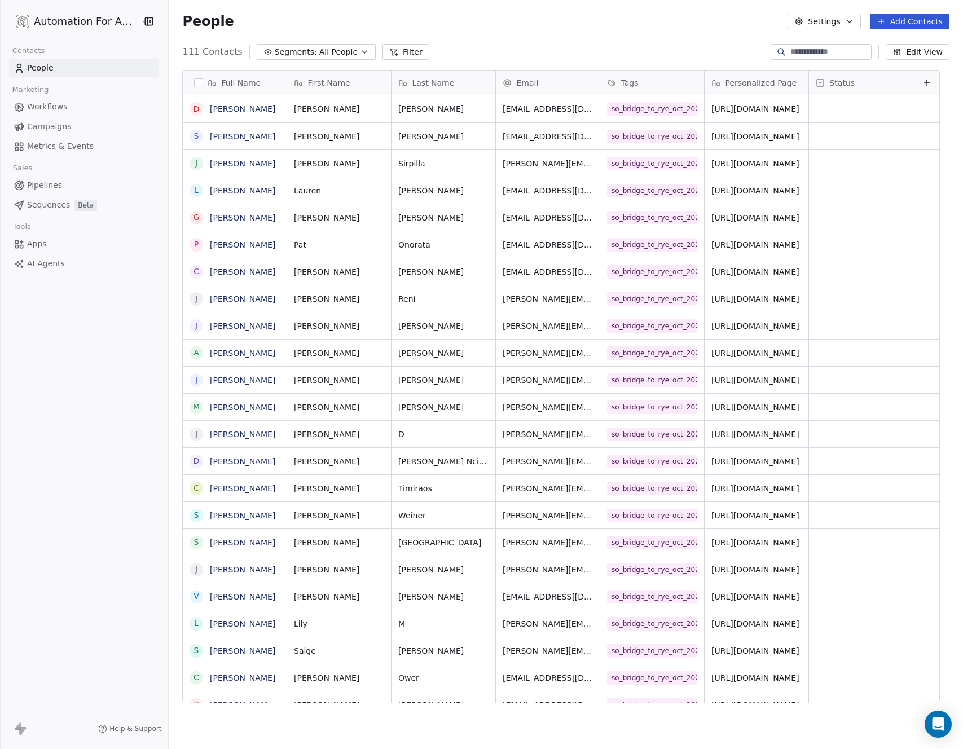
scroll to position [651, 793]
click at [234, 111] on link "[PERSON_NAME]" at bounding box center [242, 108] width 65 height 9
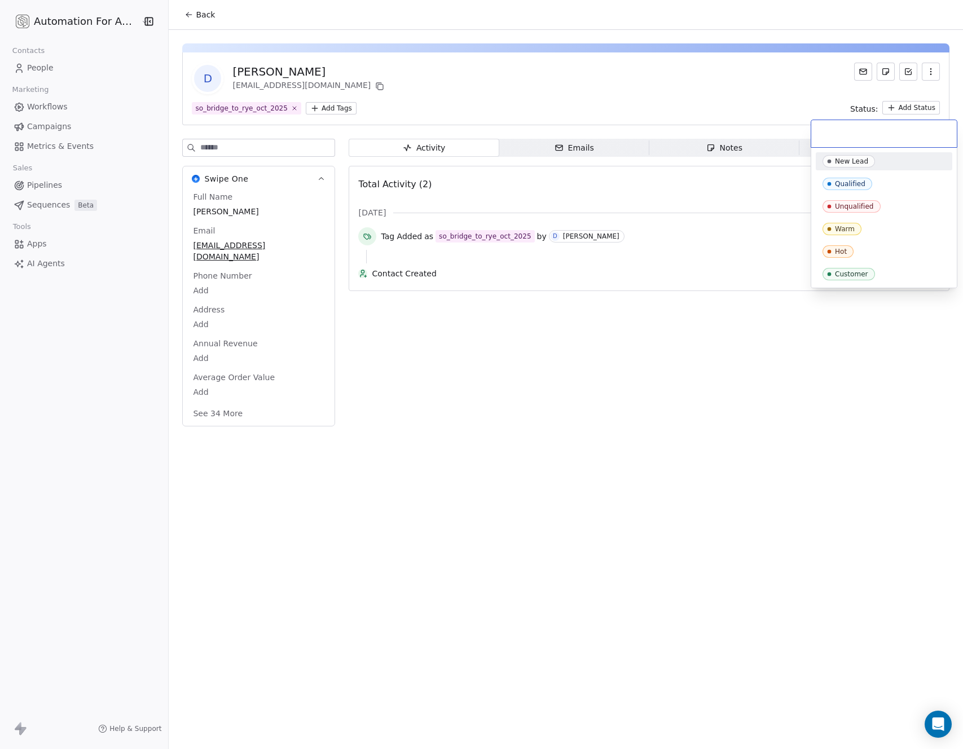
click at [902, 109] on html "Automation For Agencies Contacts People Marketing Workflows Campaigns Metrics &…" at bounding box center [481, 374] width 963 height 749
click at [705, 328] on html "Automation For Agencies Contacts People Marketing Workflows Campaigns Metrics &…" at bounding box center [481, 374] width 963 height 749
click at [934, 68] on icon "button" at bounding box center [930, 71] width 9 height 9
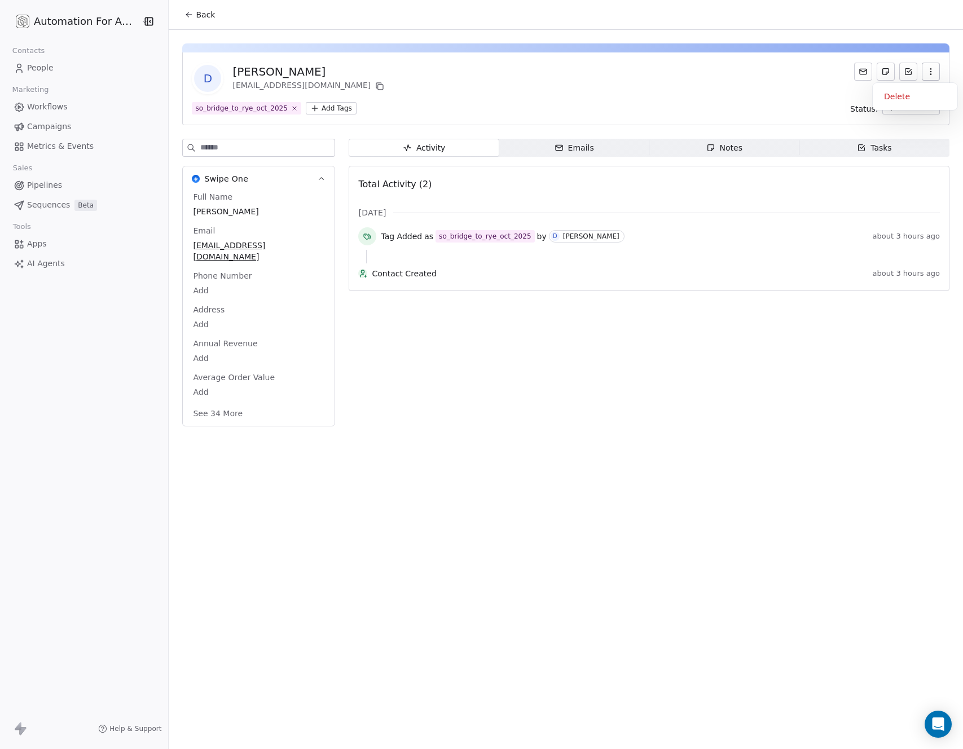
click at [789, 80] on div "D Drew Rattray hello@automationforagencies.com" at bounding box center [566, 79] width 748 height 32
click at [29, 104] on span "Workflows" at bounding box center [47, 107] width 41 height 12
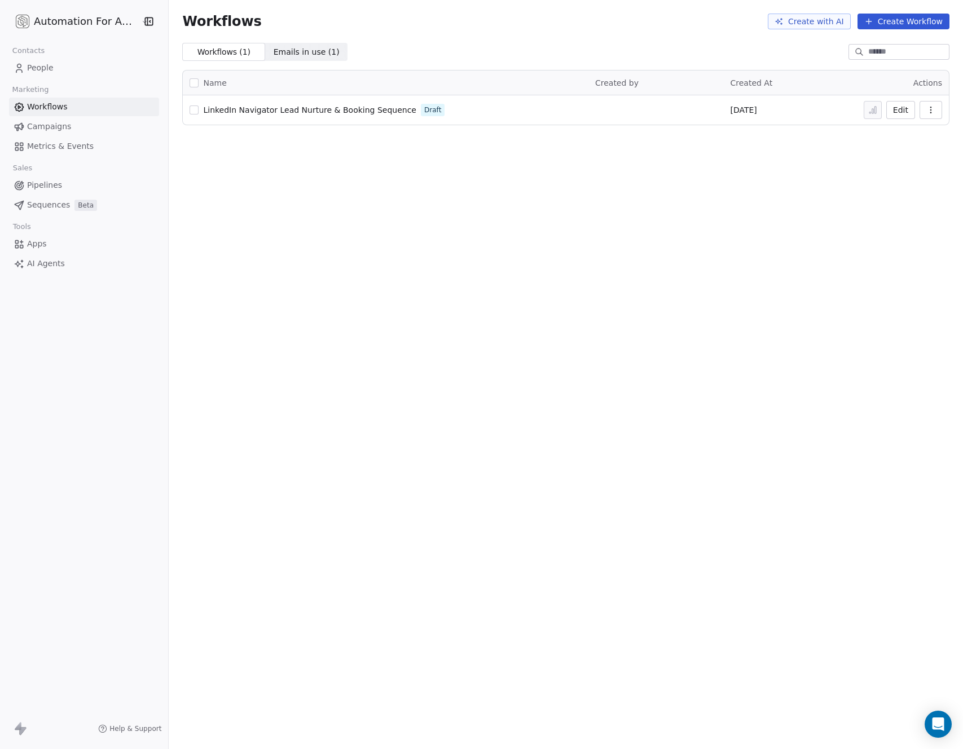
click at [930, 112] on icon "button" at bounding box center [930, 112] width 1 height 1
click at [794, 175] on div "Workflows Create with AI Create Workflow Workflows ( 1 ) Workflows ( 1 ) Emails…" at bounding box center [566, 374] width 794 height 749
click at [896, 109] on button "Edit" at bounding box center [900, 110] width 29 height 18
click at [38, 68] on span "People" at bounding box center [40, 68] width 27 height 12
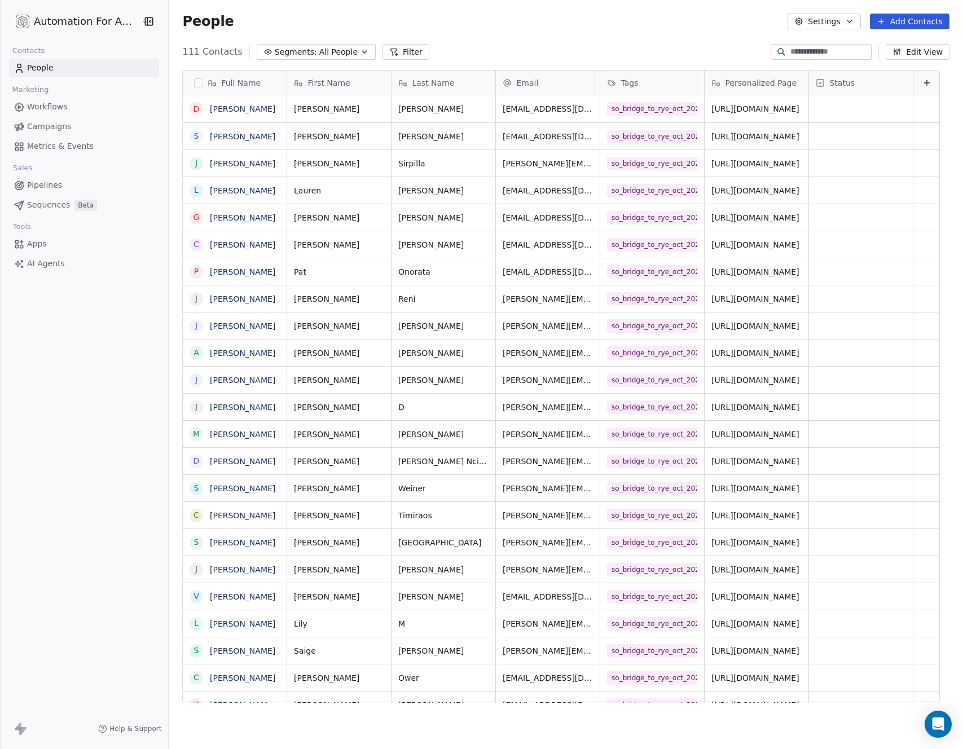
scroll to position [651, 793]
click at [922, 82] on icon at bounding box center [926, 82] width 9 height 9
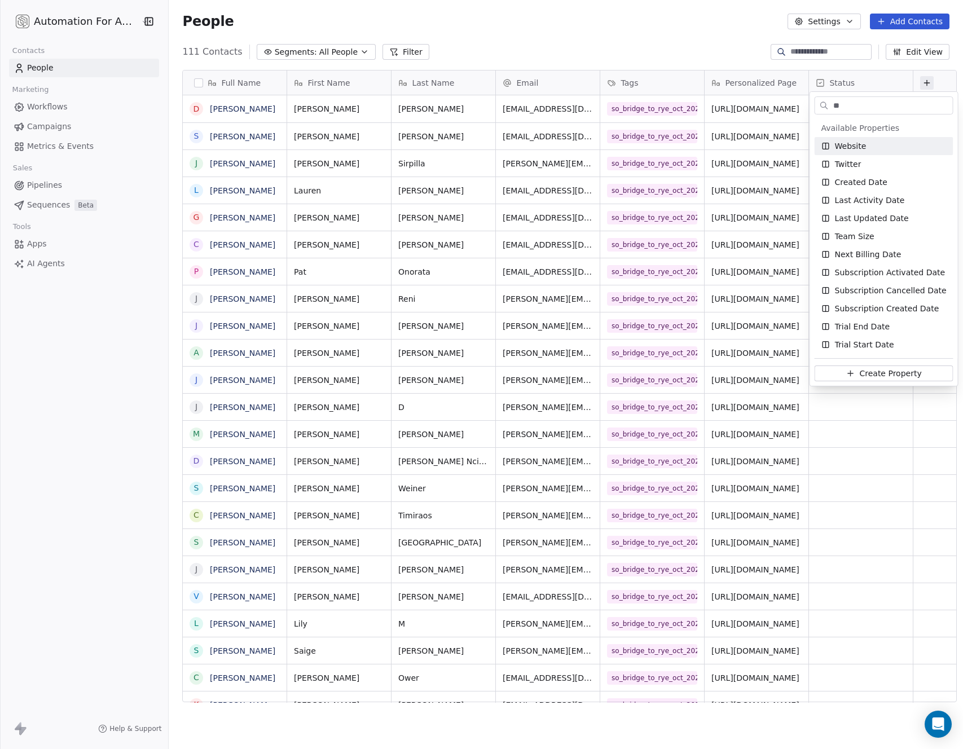
type input "*"
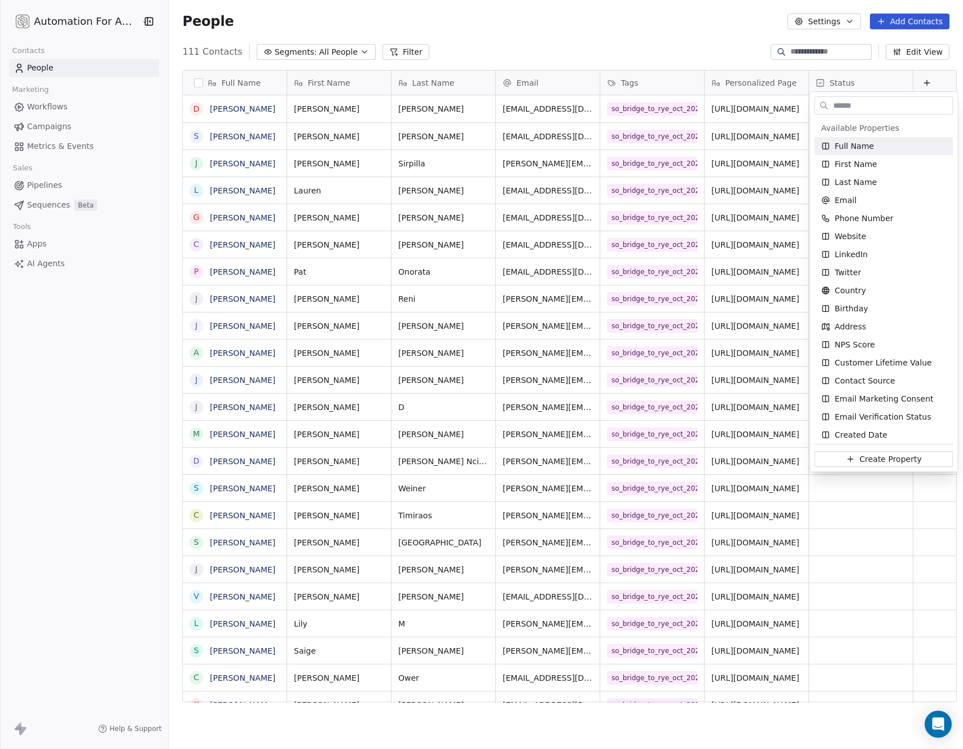
click at [584, 20] on html "Automation For Agencies Contacts People Marketing Workflows Campaigns Metrics &…" at bounding box center [481, 374] width 963 height 749
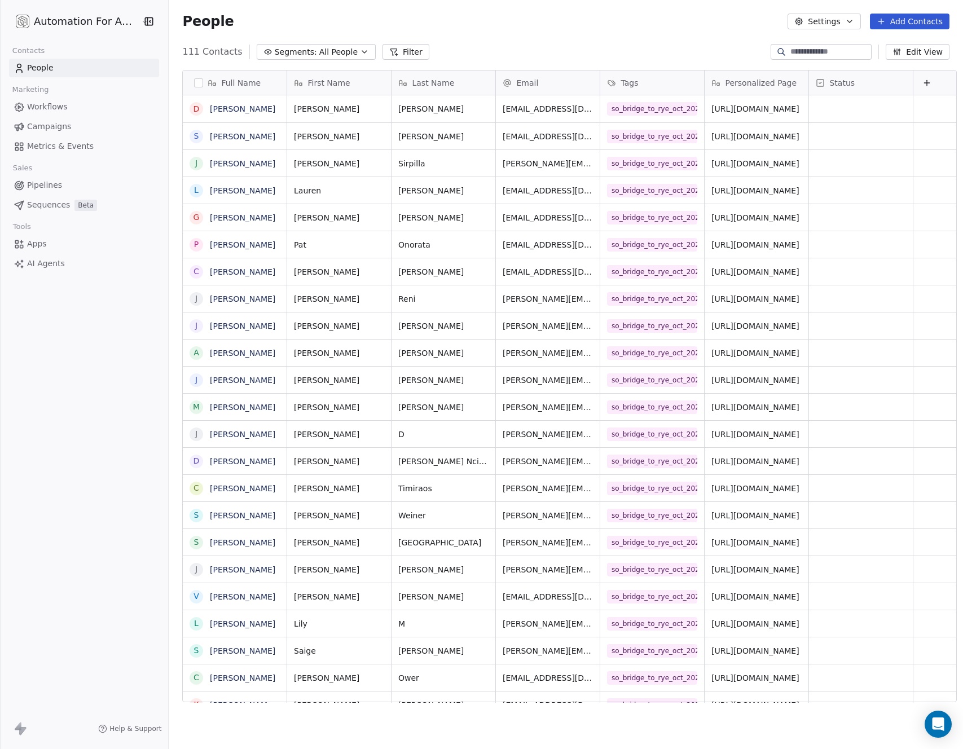
click at [43, 109] on span "Workflows" at bounding box center [47, 107] width 41 height 12
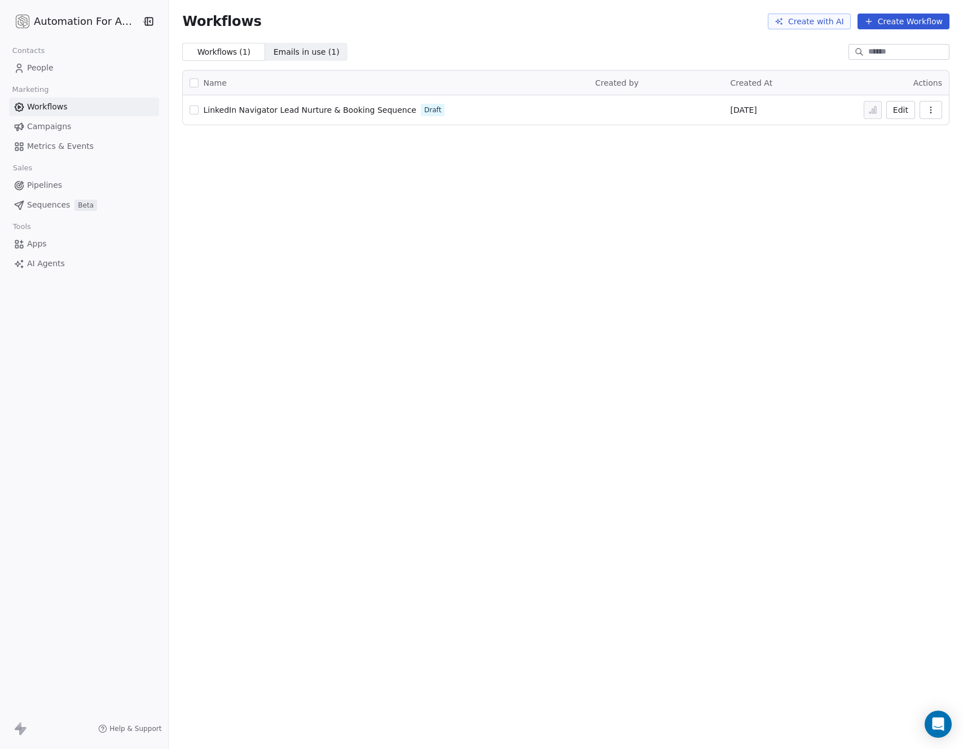
click at [904, 112] on button "Edit" at bounding box center [900, 110] width 29 height 18
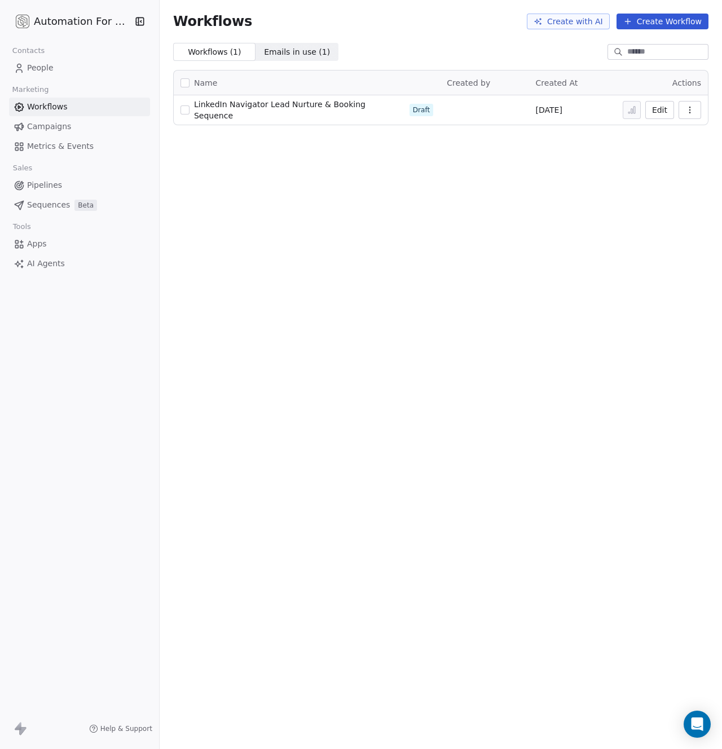
click at [657, 110] on button "Edit" at bounding box center [659, 110] width 29 height 18
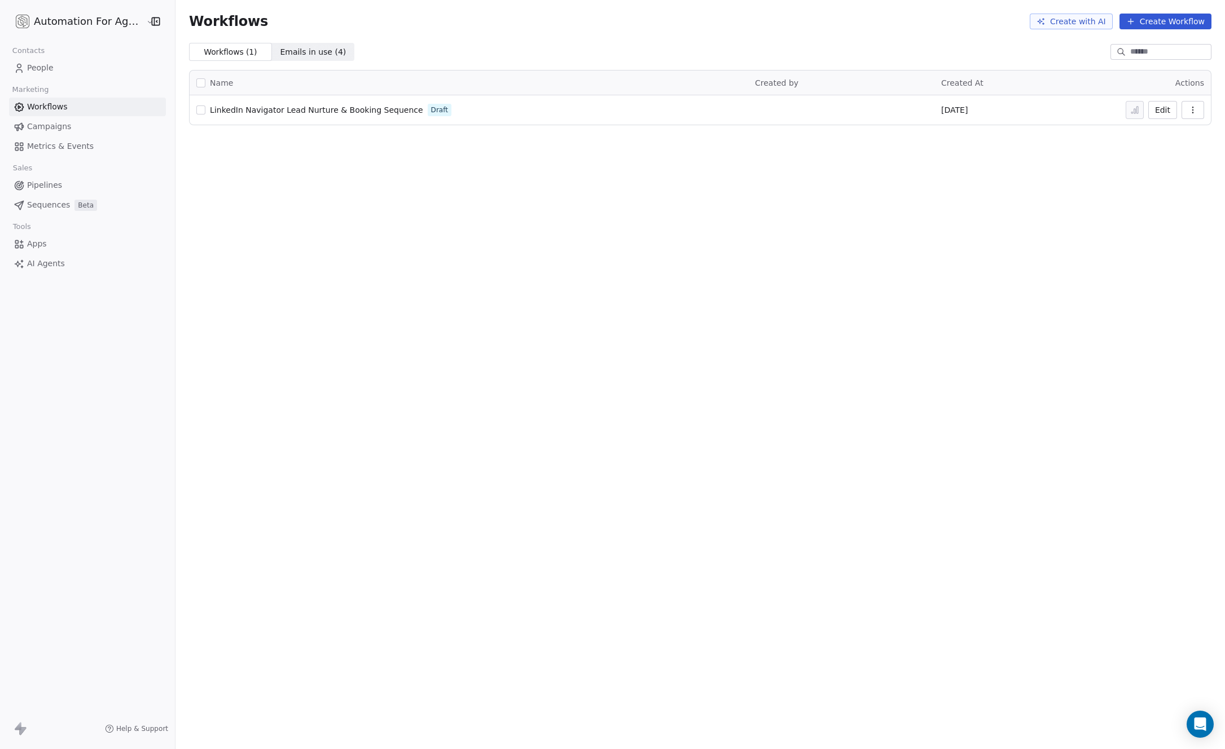
click at [1162, 109] on button "Edit" at bounding box center [1162, 110] width 29 height 18
click at [1159, 104] on button "Edit" at bounding box center [1162, 110] width 29 height 18
click at [51, 106] on span "Workflows" at bounding box center [47, 107] width 41 height 12
click at [41, 107] on span "Workflows" at bounding box center [47, 107] width 41 height 12
click at [42, 106] on span "Workflows" at bounding box center [47, 107] width 41 height 12
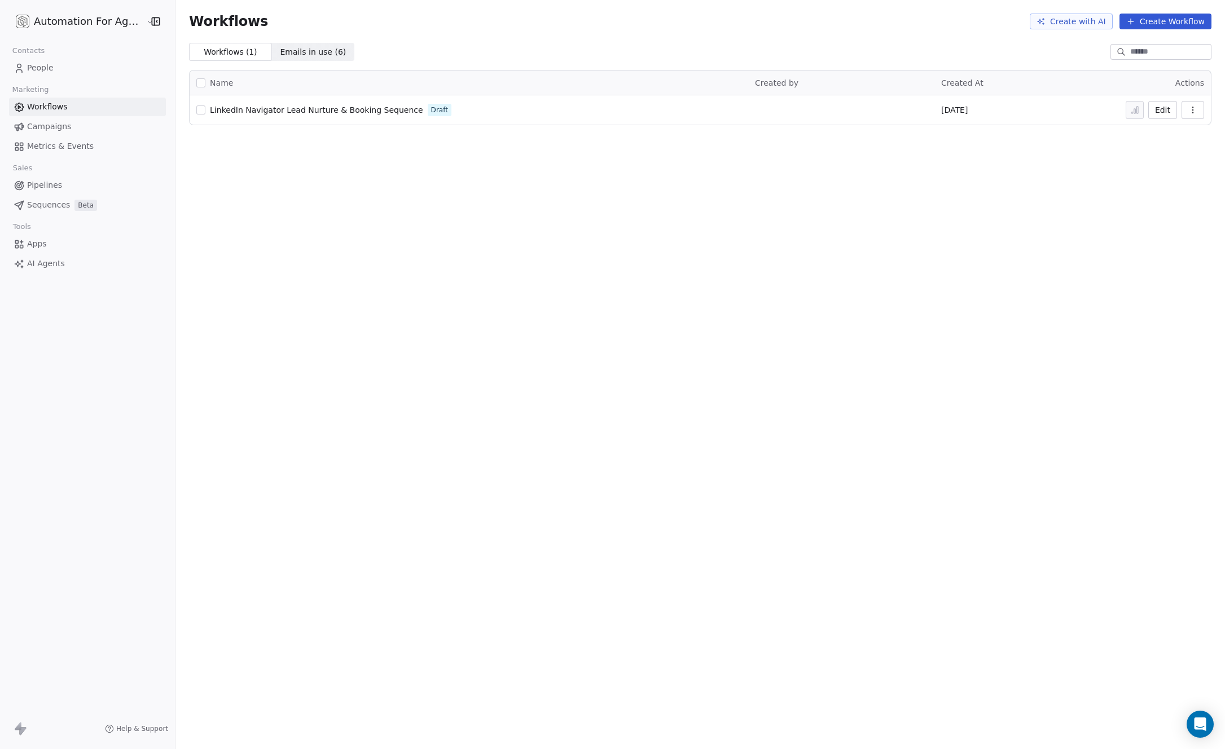
click at [1162, 109] on button "Edit" at bounding box center [1162, 110] width 29 height 18
click at [1192, 108] on icon "button" at bounding box center [1192, 110] width 9 height 9
click at [1153, 152] on span "Duplicate" at bounding box center [1164, 155] width 38 height 11
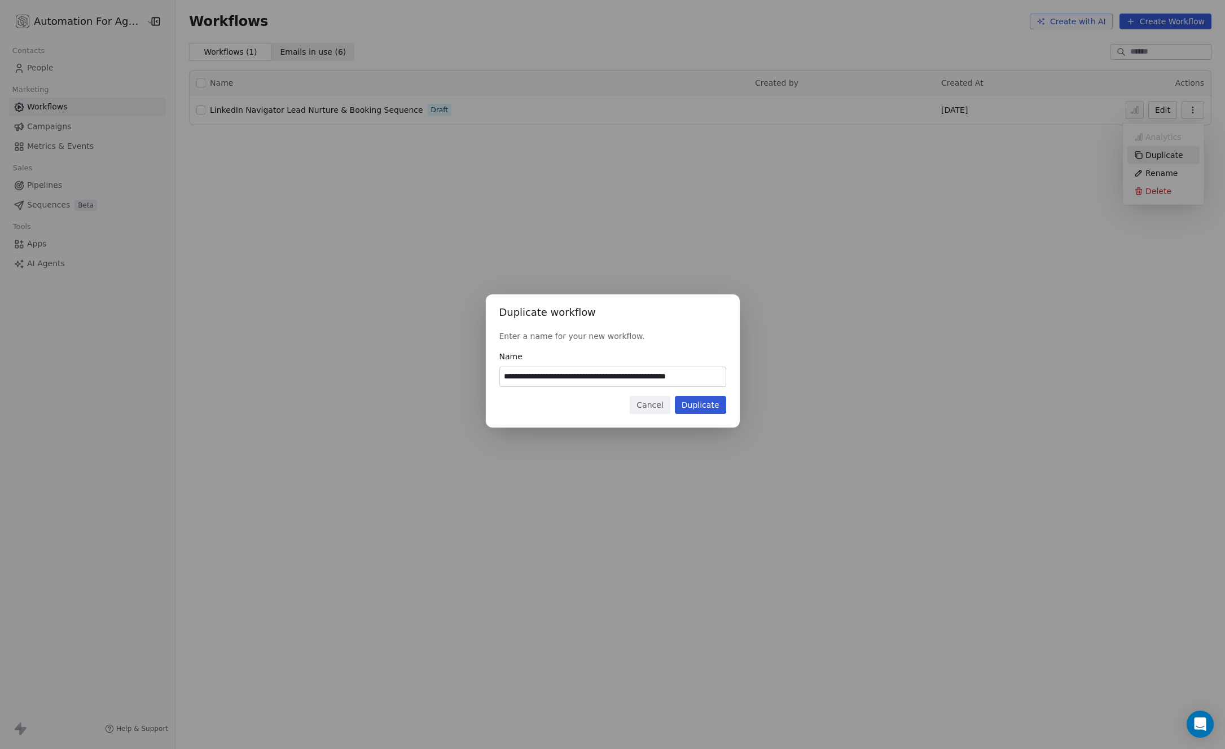
scroll to position [0, 1]
click at [716, 402] on button "Duplicate" at bounding box center [700, 405] width 51 height 18
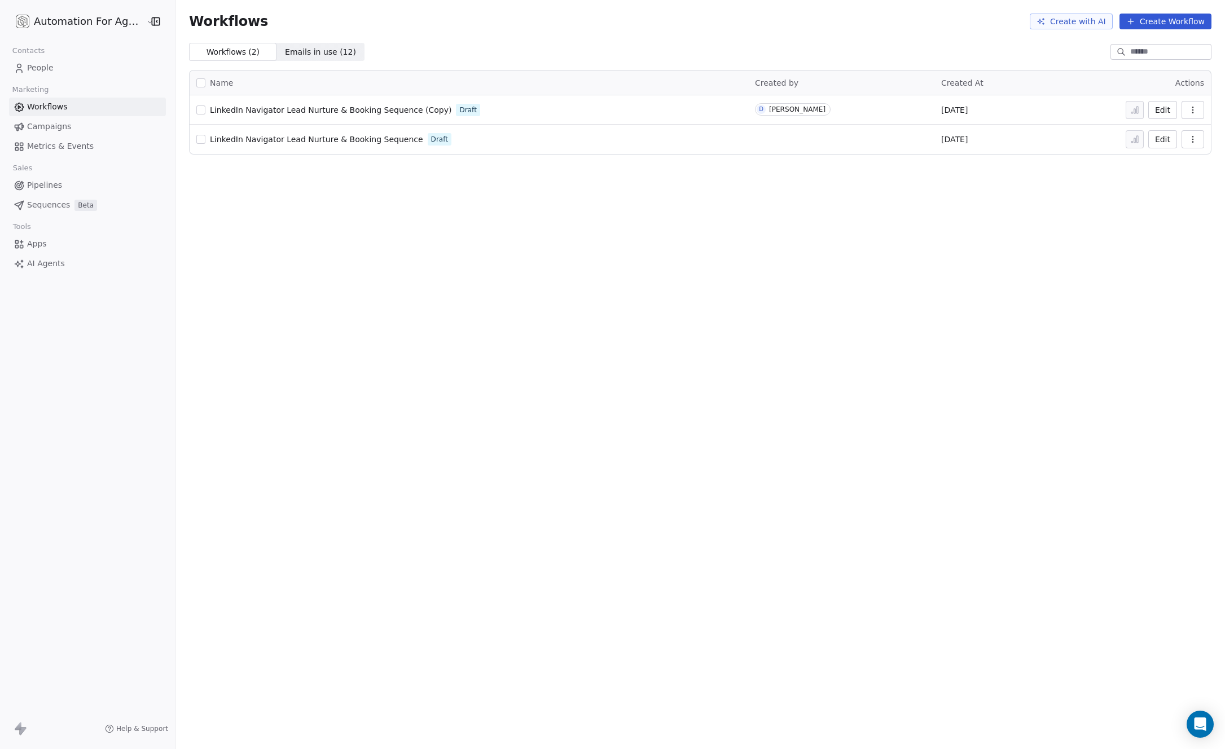
click at [41, 105] on span "Workflows" at bounding box center [47, 107] width 41 height 12
click at [456, 109] on span "Draft" at bounding box center [468, 110] width 24 height 12
click at [1150, 109] on button "Edit" at bounding box center [1162, 110] width 29 height 18
click at [38, 107] on span "Workflows" at bounding box center [47, 107] width 41 height 12
click at [1157, 112] on button "Edit" at bounding box center [1162, 110] width 29 height 18
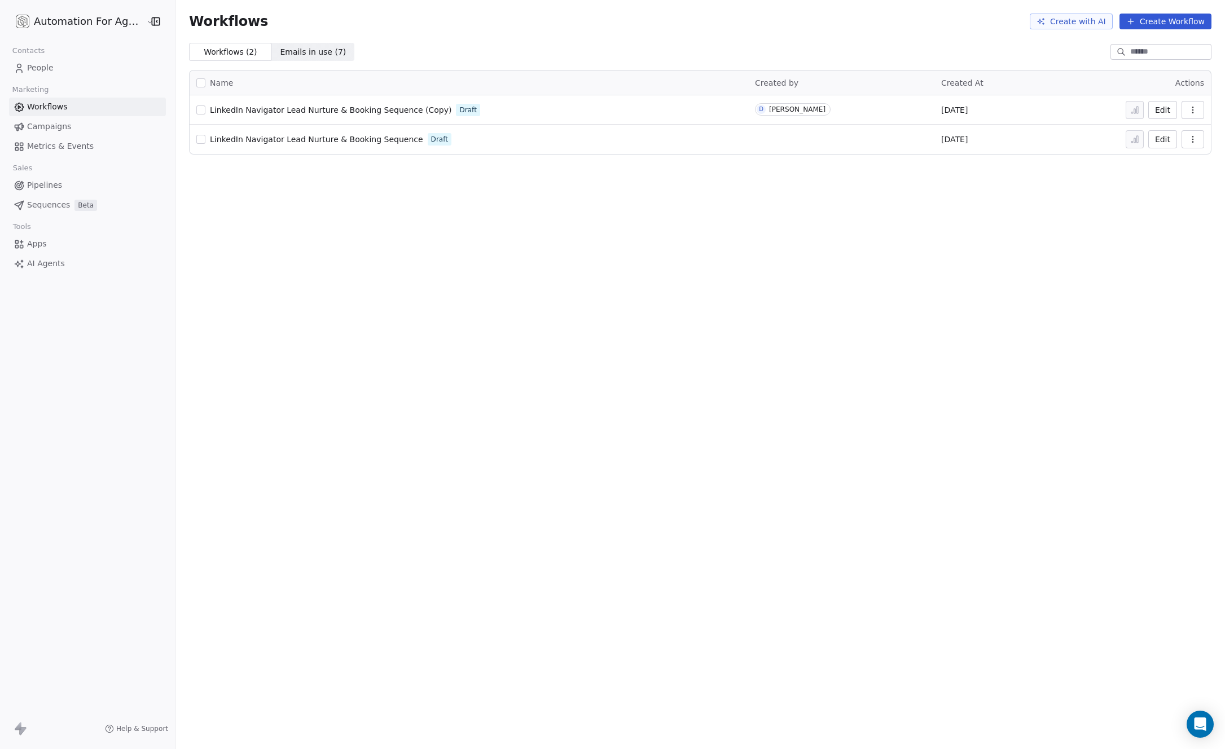
click at [1195, 106] on icon "button" at bounding box center [1192, 110] width 9 height 9
click at [1155, 170] on span "Rename" at bounding box center [1161, 173] width 32 height 11
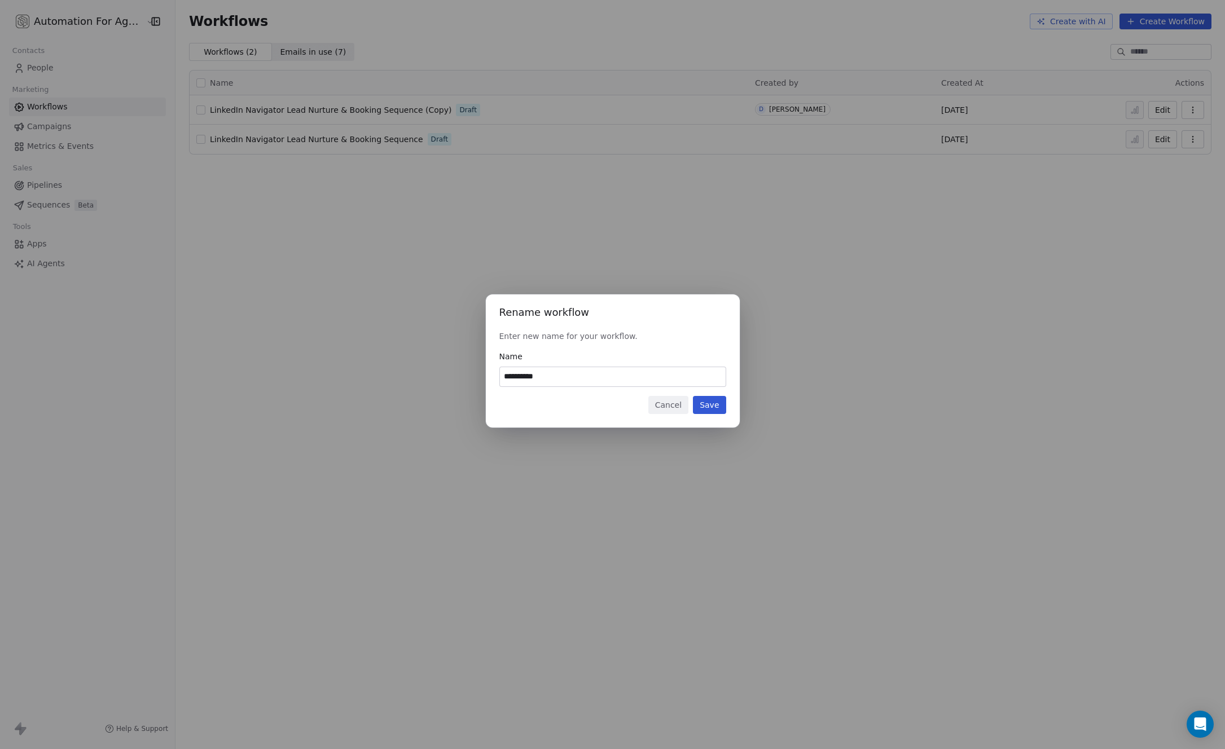
click at [515, 380] on input "**********" at bounding box center [613, 376] width 226 height 19
click at [514, 379] on input "**********" at bounding box center [613, 376] width 226 height 19
type input "**********"
click at [715, 408] on button "Save" at bounding box center [709, 405] width 33 height 18
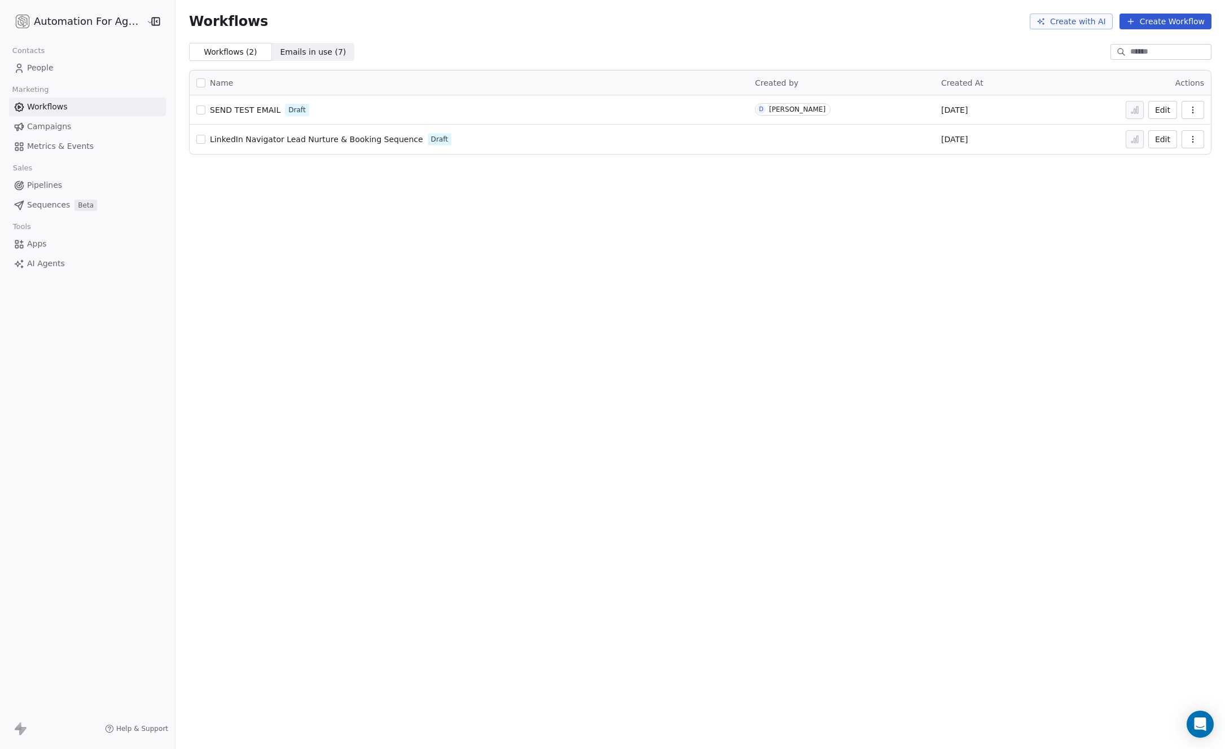
click at [1158, 109] on button "Edit" at bounding box center [1162, 110] width 29 height 18
click at [66, 20] on html "Automation For Agencies Contacts People Marketing Workflows Campaigns Metrics &…" at bounding box center [612, 374] width 1225 height 749
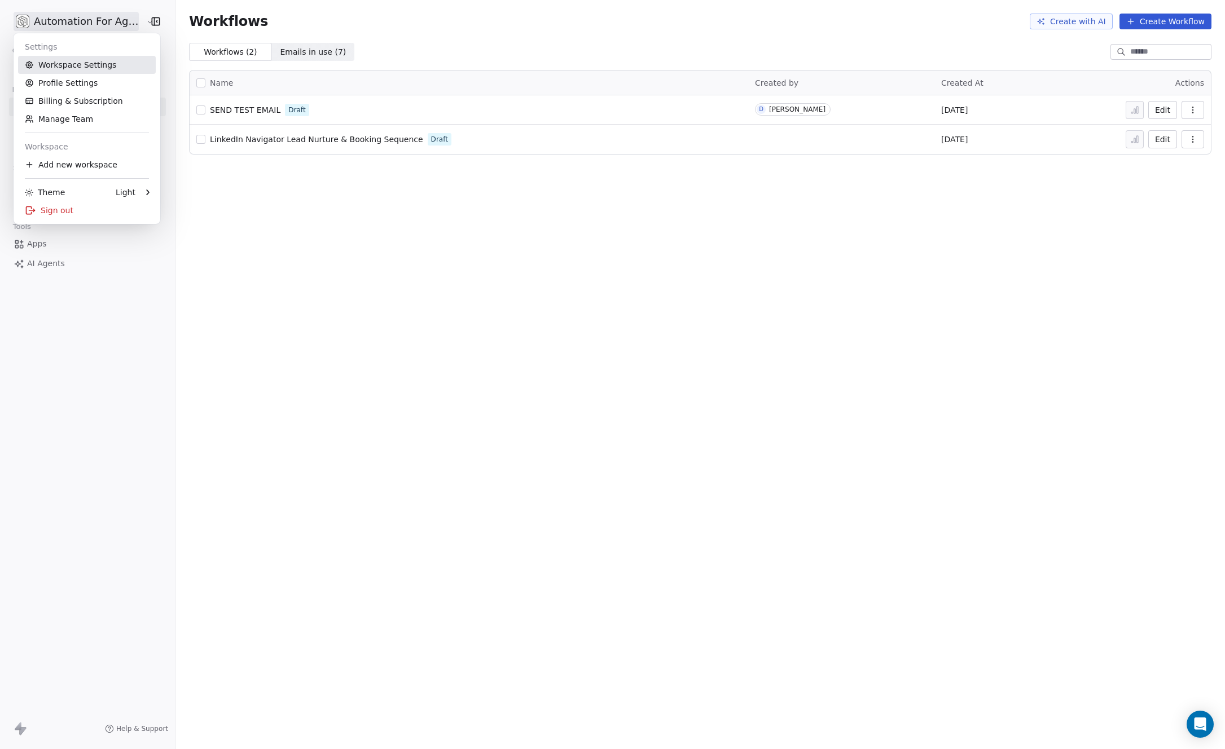
click at [61, 65] on link "Workspace Settings" at bounding box center [87, 65] width 138 height 18
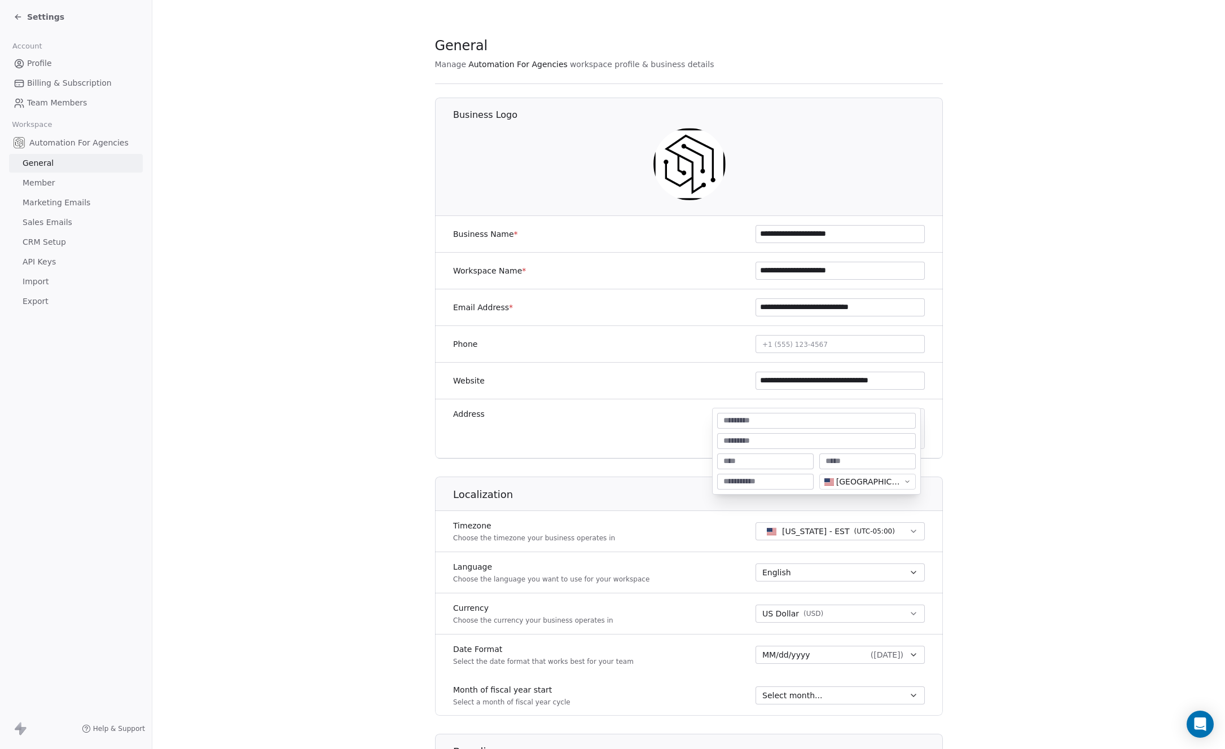
click at [789, 424] on body "**********" at bounding box center [612, 374] width 1225 height 749
click at [768, 421] on input "**********" at bounding box center [816, 420] width 194 height 11
type input "**********"
click at [748, 468] on div at bounding box center [765, 462] width 96 height 16
type input "*******"
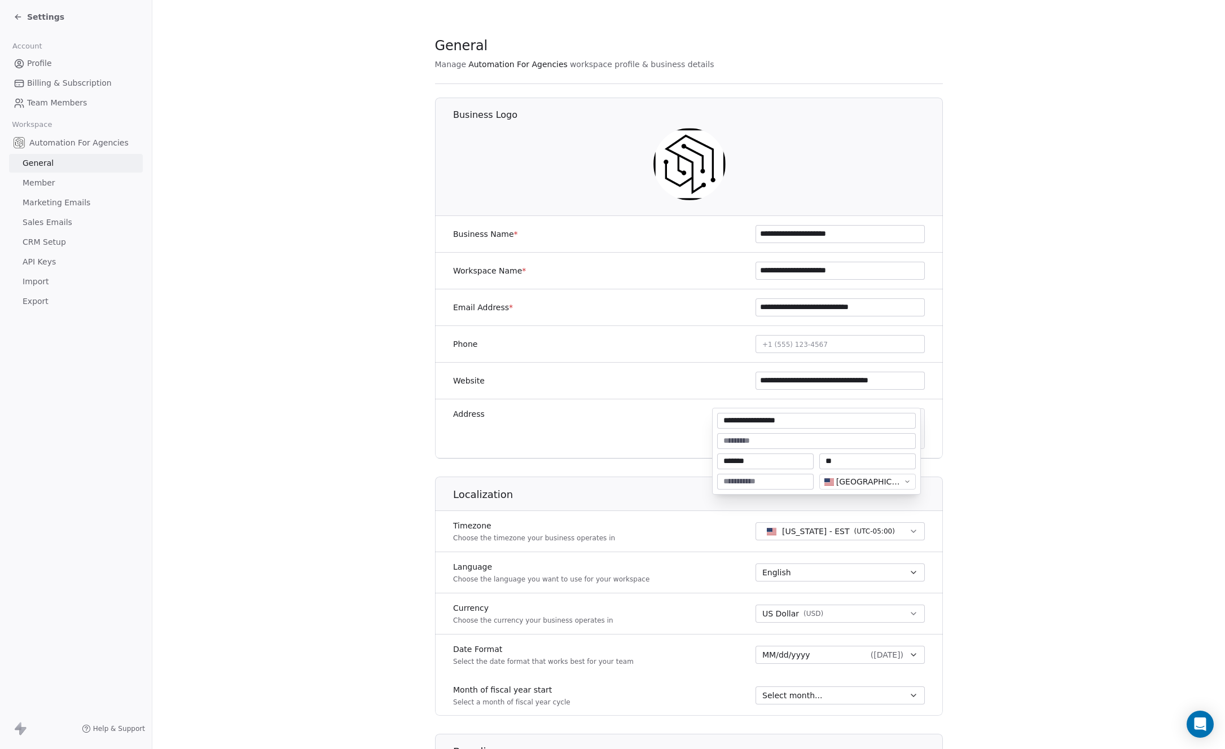
type input "**"
type input "*****"
type textarea "**********"
click at [1061, 434] on html "**********" at bounding box center [612, 374] width 1225 height 749
click at [17, 15] on icon at bounding box center [16, 16] width 2 height 2
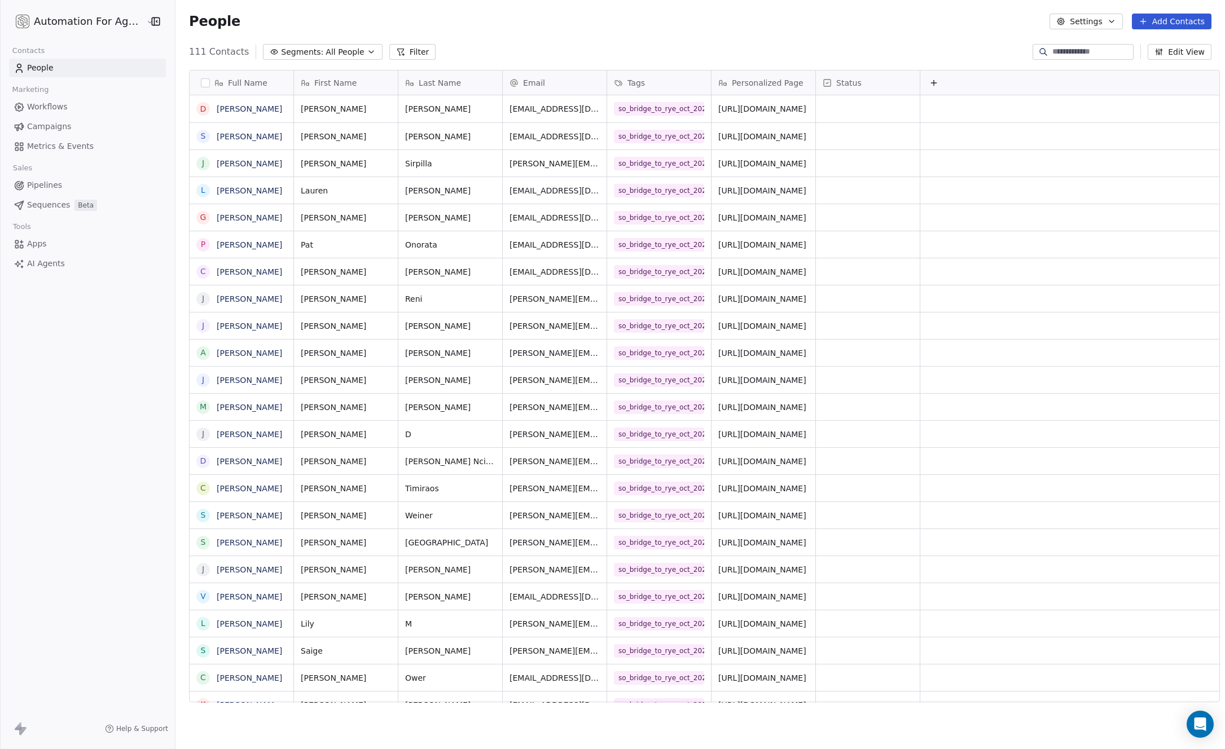
scroll to position [651, 1049]
click at [48, 103] on span "Workflows" at bounding box center [47, 107] width 41 height 12
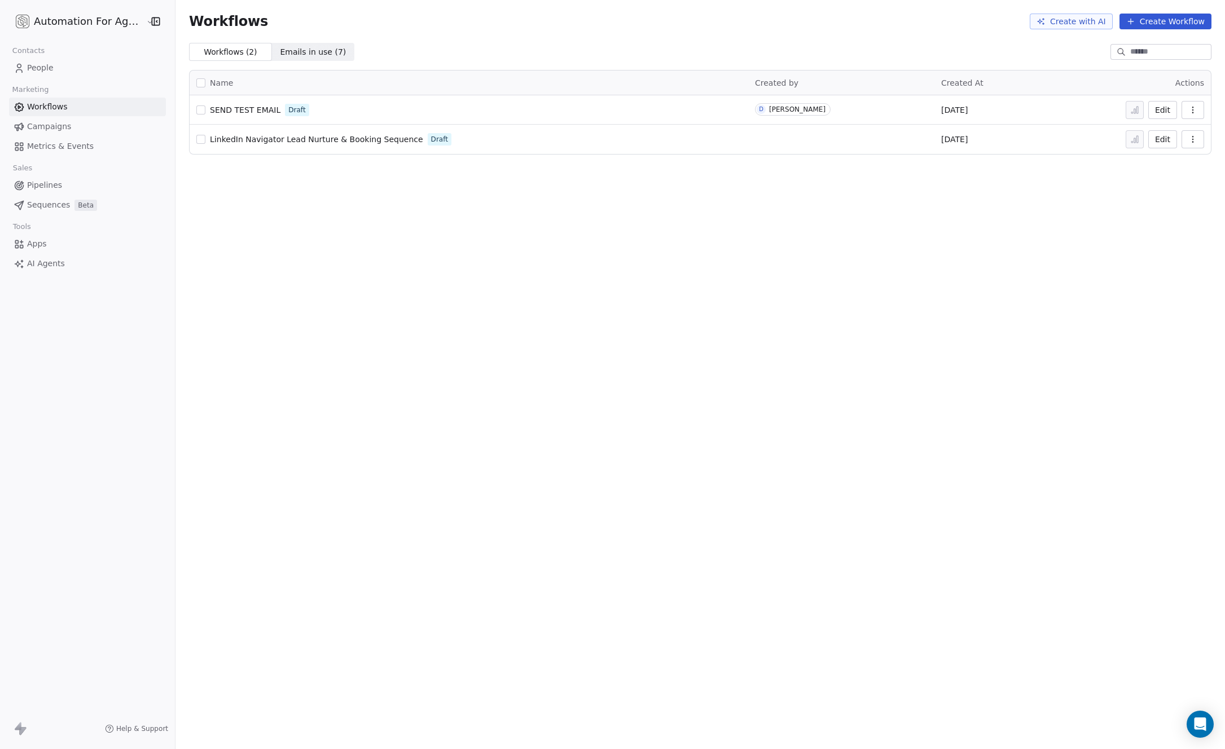
click at [333, 114] on div "SEND TEST EMAIL Draft" at bounding box center [468, 110] width 545 height 16
click at [1192, 108] on icon "button" at bounding box center [1192, 110] width 9 height 9
click at [1162, 108] on button "Edit" at bounding box center [1162, 110] width 29 height 18
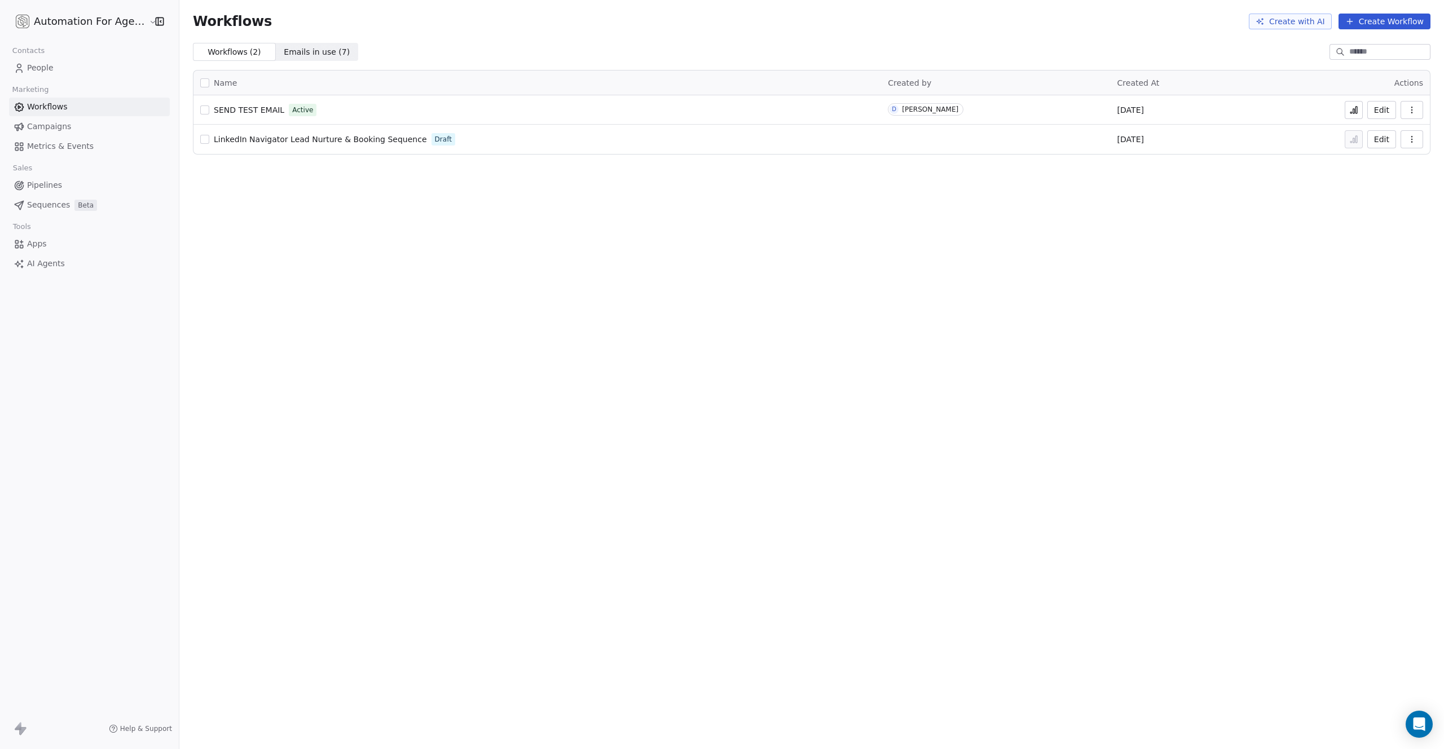
click at [295, 52] on span "Emails in use ( 7 )" at bounding box center [317, 52] width 66 height 12
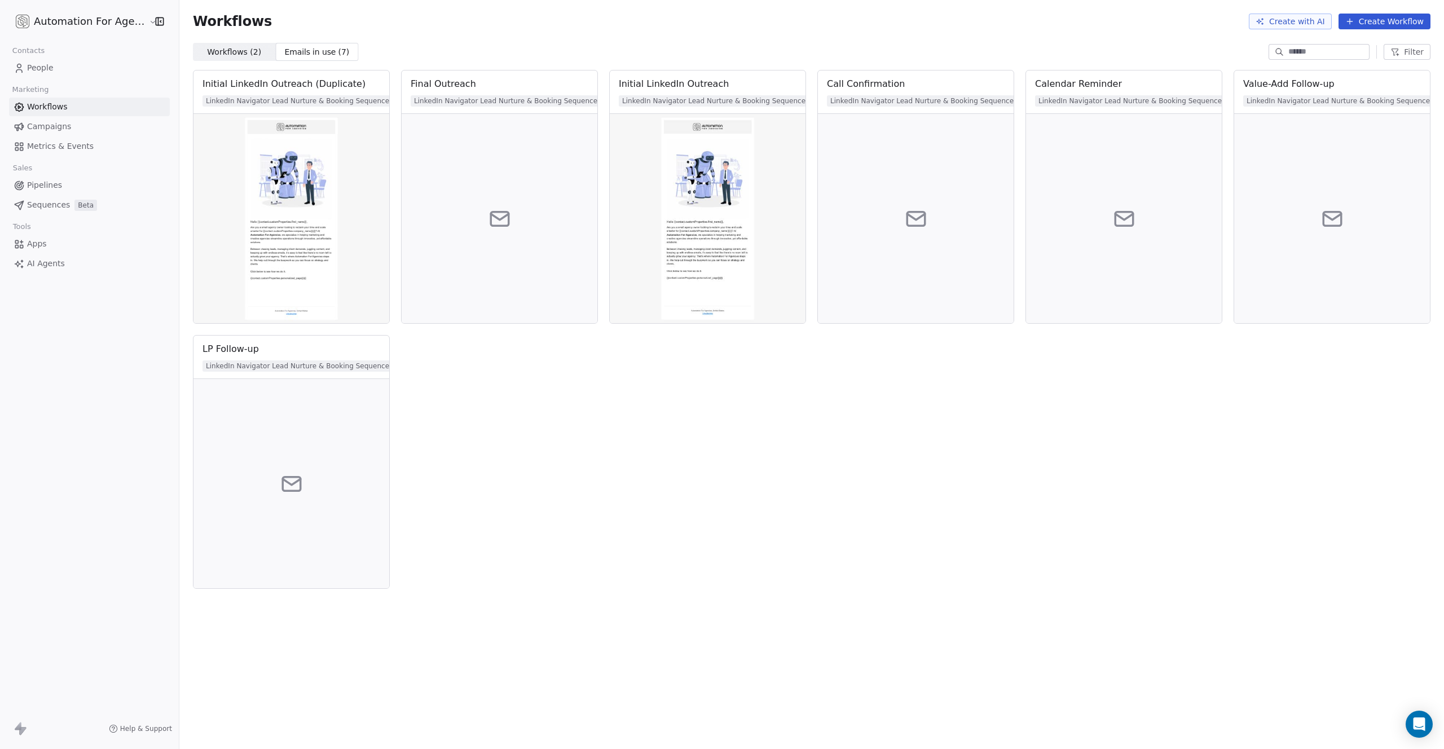
click at [230, 53] on span "Workflows ( 2 )" at bounding box center [234, 52] width 54 height 12
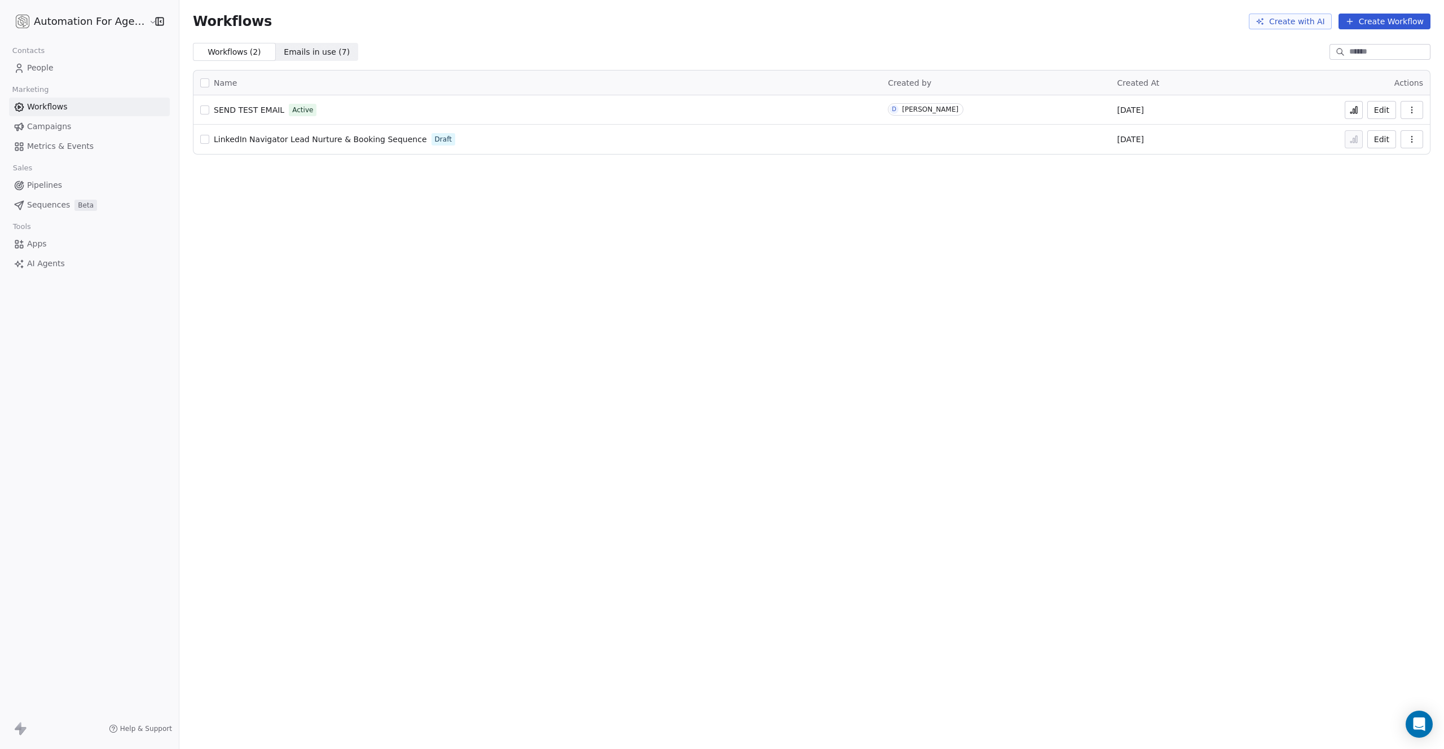
click at [67, 19] on html "Automation For Agencies Contacts People Marketing Workflows Campaigns Metrics &…" at bounding box center [722, 374] width 1444 height 749
click at [196, 222] on html "Automation For Agencies Contacts People Marketing Workflows Campaigns Metrics &…" at bounding box center [722, 374] width 1444 height 749
click at [1379, 107] on button "Edit" at bounding box center [1382, 110] width 29 height 18
click at [48, 144] on span "Metrics & Events" at bounding box center [60, 146] width 67 height 12
